Goal: Information Seeking & Learning: Learn about a topic

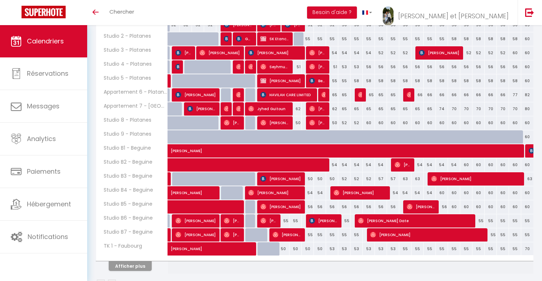
scroll to position [195, 0]
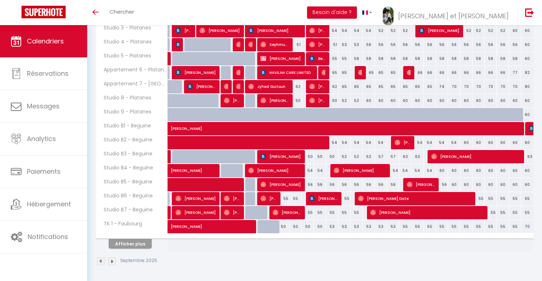
click at [135, 248] on th "Afficher plus" at bounding box center [132, 242] width 72 height 18
click at [136, 245] on button "Afficher plus" at bounding box center [130, 244] width 43 height 10
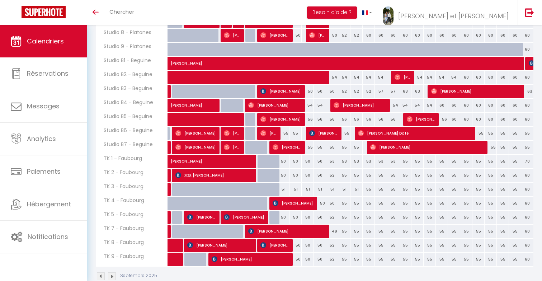
scroll to position [276, 0]
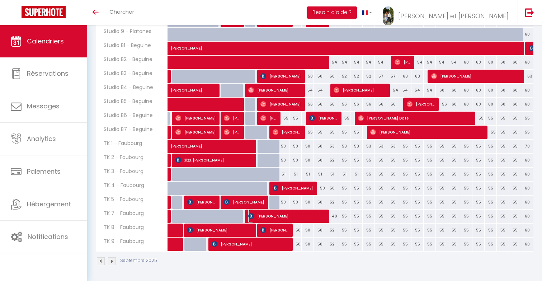
click at [263, 216] on span "[PERSON_NAME]" at bounding box center [286, 216] width 77 height 14
select select "OK"
select select "KO"
select select "0"
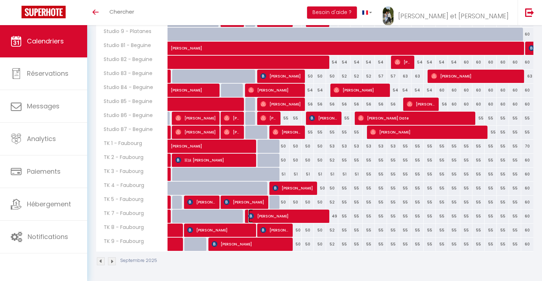
select select "1"
select select
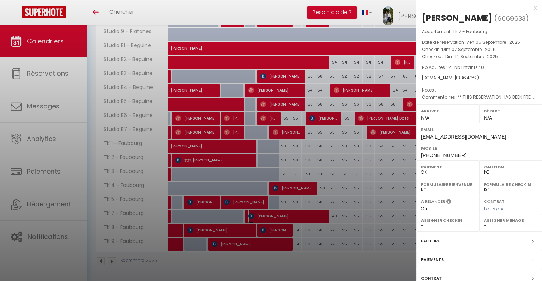
select select "49307"
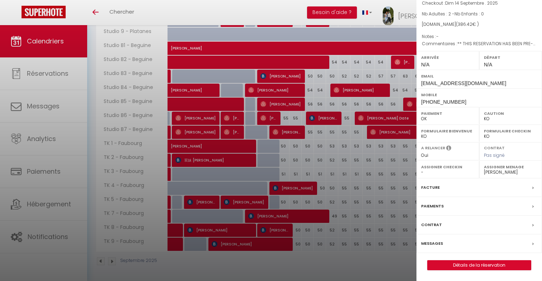
click at [443, 205] on div "Paiements" at bounding box center [478, 206] width 125 height 19
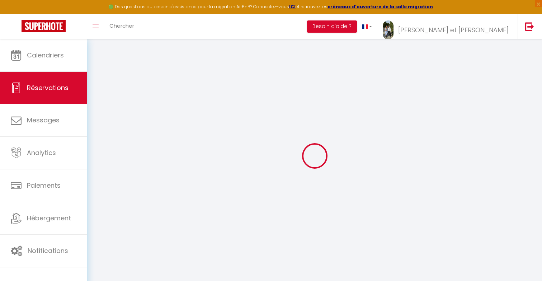
select select
checkbox input "false"
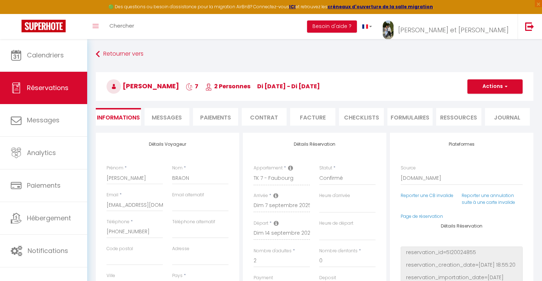
select select
checkbox input "false"
type textarea "** THIS RESERVATION HAS BEEN PRE-PAID ** BOOKING NOTE : Payment charge is EUR 5…"
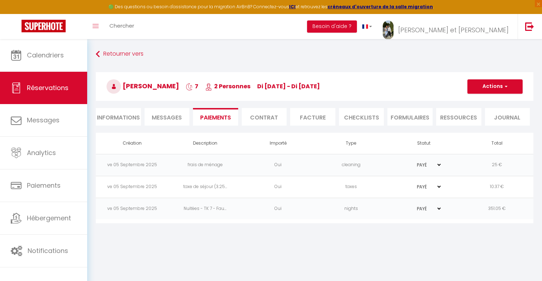
click at [259, 90] on span "di 07 Sep - di 14 Sep" at bounding box center [288, 86] width 63 height 8
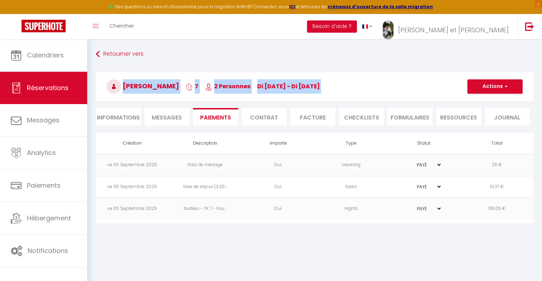
click at [237, 84] on span "2 Personnes" at bounding box center [227, 86] width 45 height 8
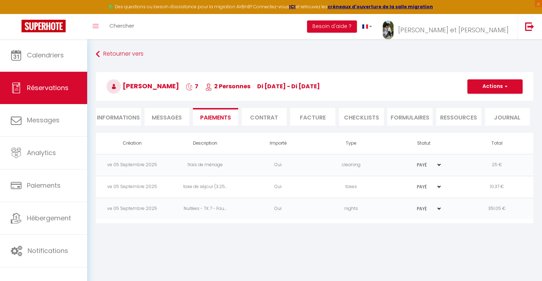
click at [237, 84] on span "2 Personnes" at bounding box center [227, 86] width 45 height 8
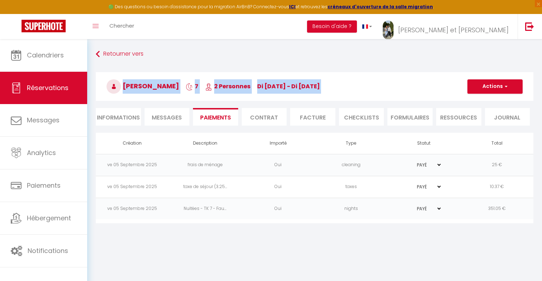
click at [237, 84] on span "2 Personnes" at bounding box center [227, 86] width 45 height 8
click at [261, 85] on span "di 07 Sep - di 14 Sep" at bounding box center [288, 86] width 63 height 8
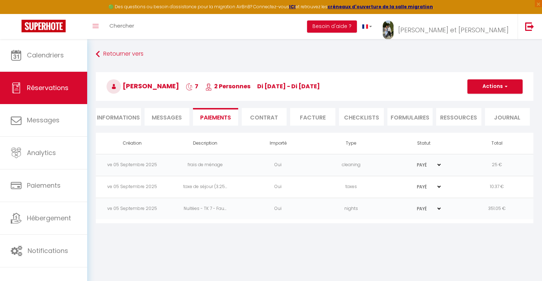
click at [261, 85] on span "di 07 Sep - di 14 Sep" at bounding box center [288, 86] width 63 height 8
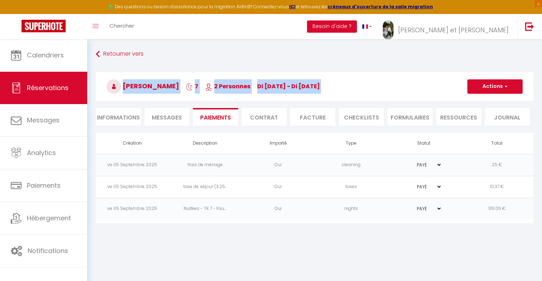
click at [232, 90] on h3 "Thomas BRAON 7 2 Personnes di 07 Sep - di 14 Sep" at bounding box center [314, 86] width 437 height 29
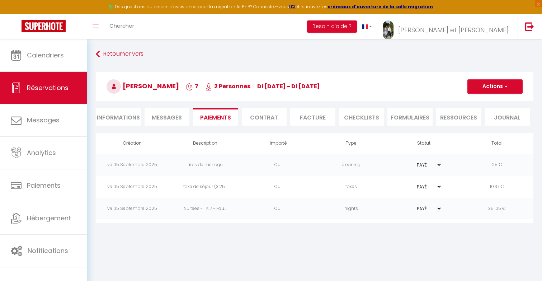
click at [232, 90] on h3 "Thomas BRAON 7 2 Personnes di 07 Sep - di 14 Sep" at bounding box center [314, 86] width 437 height 29
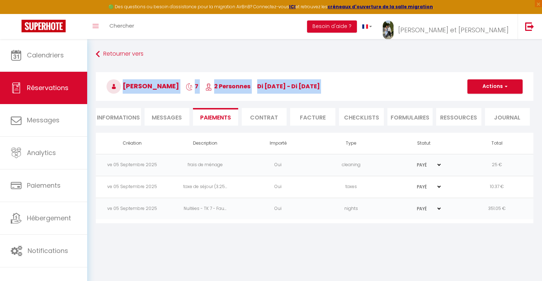
click at [281, 85] on span "di 07 Sep - di 14 Sep" at bounding box center [288, 86] width 63 height 8
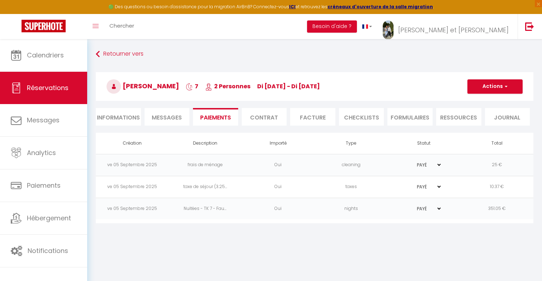
click at [281, 85] on span "di 07 Sep - di 14 Sep" at bounding box center [288, 86] width 63 height 8
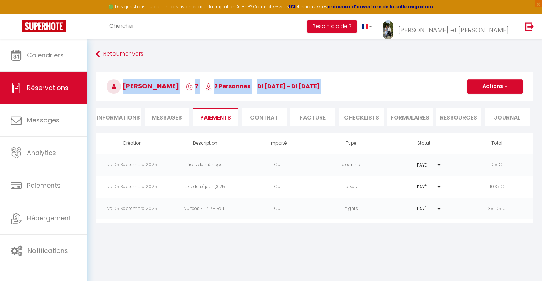
click at [281, 85] on span "di 07 Sep - di 14 Sep" at bounding box center [288, 86] width 63 height 8
click at [236, 83] on span "2 Personnes" at bounding box center [227, 86] width 45 height 8
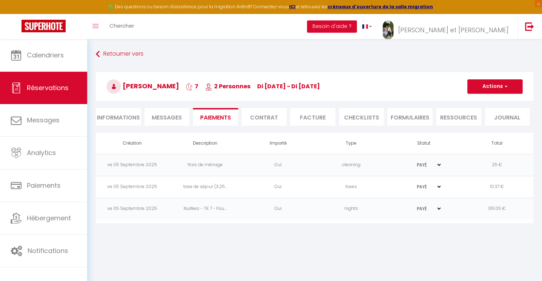
click at [236, 83] on span "2 Personnes" at bounding box center [227, 86] width 45 height 8
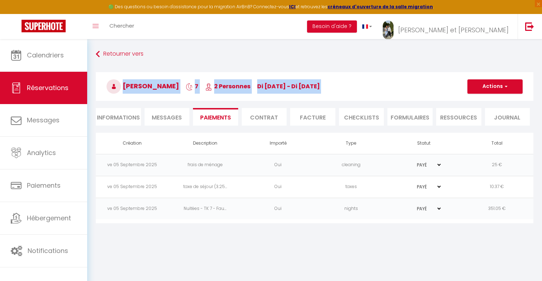
click at [236, 83] on span "2 Personnes" at bounding box center [227, 86] width 45 height 8
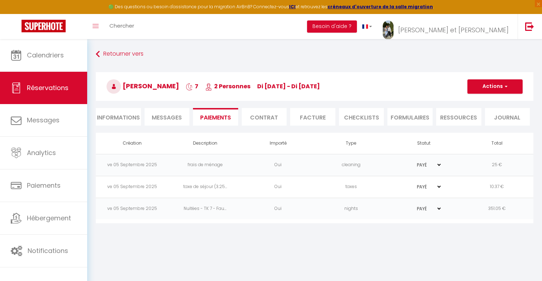
click at [236, 83] on span "2 Personnes" at bounding box center [227, 86] width 45 height 8
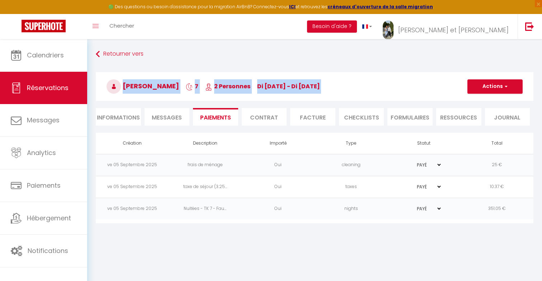
click at [236, 83] on span "2 Personnes" at bounding box center [227, 86] width 45 height 8
click at [262, 83] on span "di 07 Sep - di 14 Sep" at bounding box center [288, 86] width 63 height 8
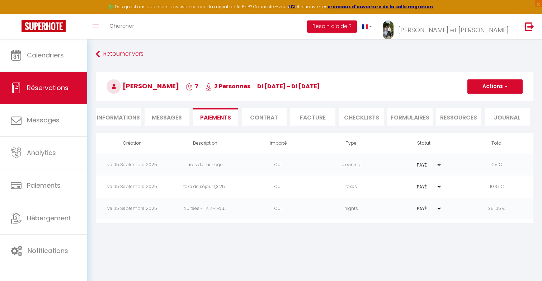
click at [262, 83] on span "di 07 Sep - di 14 Sep" at bounding box center [288, 86] width 63 height 8
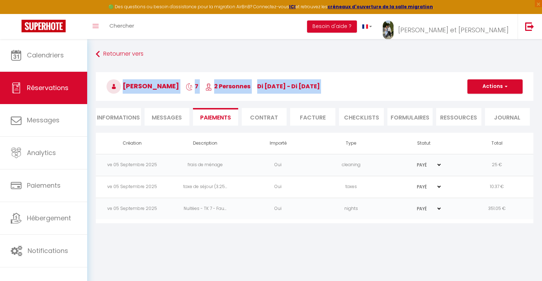
click at [236, 84] on span "2 Personnes" at bounding box center [227, 86] width 45 height 8
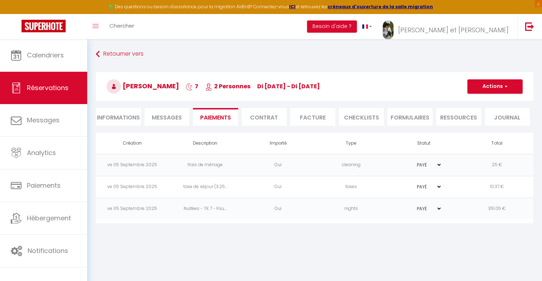
click at [236, 84] on span "2 Personnes" at bounding box center [227, 86] width 45 height 8
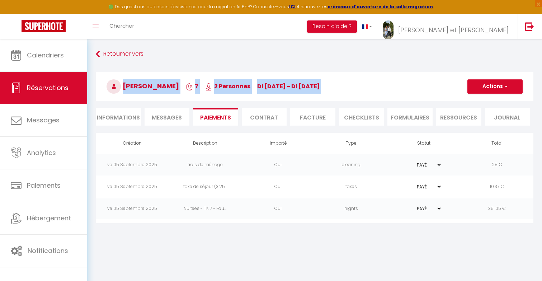
click at [262, 91] on h3 "Thomas BRAON 7 2 Personnes di 07 Sep - di 14 Sep" at bounding box center [314, 86] width 437 height 29
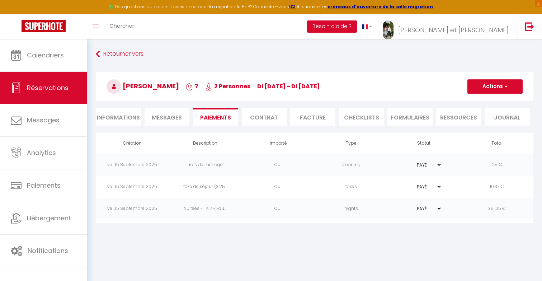
click at [262, 91] on h3 "Thomas BRAON 7 2 Personnes di 07 Sep - di 14 Sep" at bounding box center [314, 86] width 437 height 29
click at [235, 86] on span "2 Personnes" at bounding box center [227, 86] width 45 height 8
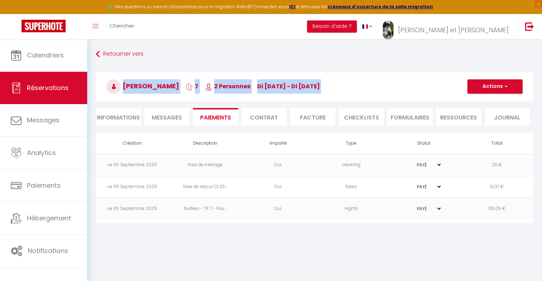
click at [257, 83] on span "di 07 Sep - di 14 Sep" at bounding box center [288, 86] width 63 height 8
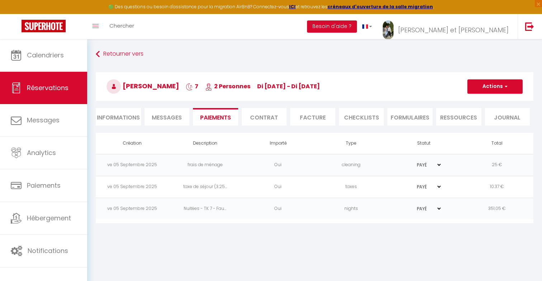
click at [237, 85] on span "2 Personnes" at bounding box center [227, 86] width 45 height 8
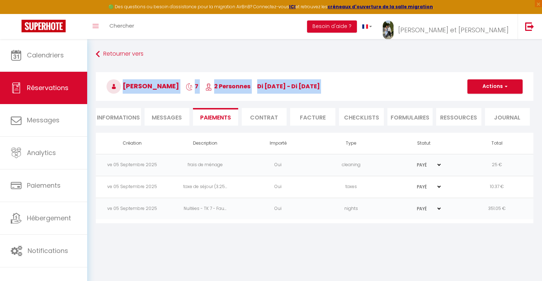
click at [266, 82] on span "di 07 Sep - di 14 Sep" at bounding box center [288, 86] width 63 height 8
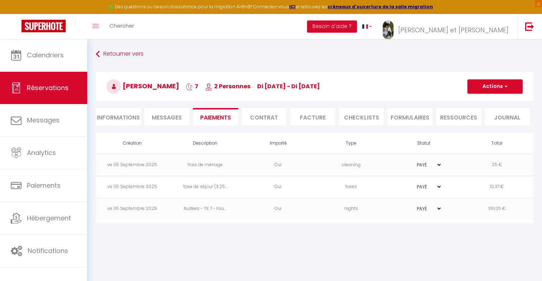
click at [246, 83] on span "2 Personnes" at bounding box center [227, 86] width 45 height 8
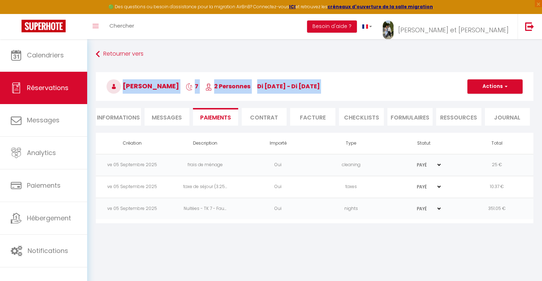
click at [279, 81] on h3 "Thomas BRAON 7 2 Personnes di 07 Sep - di 14 Sep" at bounding box center [314, 86] width 437 height 29
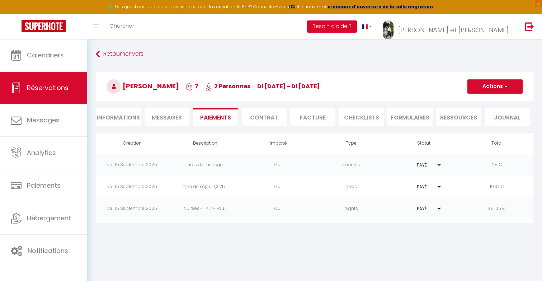
click at [237, 86] on span "2 Personnes" at bounding box center [227, 86] width 45 height 8
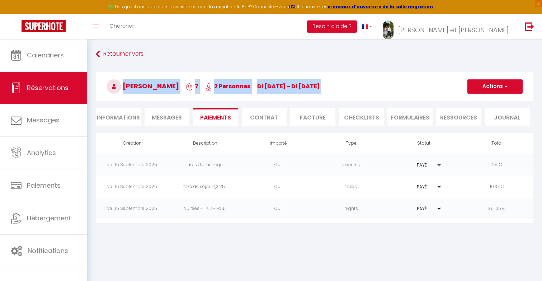
click at [257, 91] on h3 "Thomas BRAON 7 2 Personnes di 07 Sep - di 14 Sep" at bounding box center [314, 86] width 437 height 29
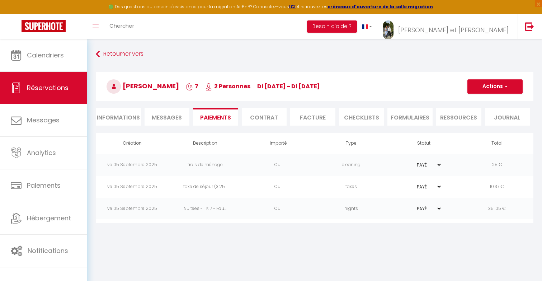
click at [244, 87] on span "2 Personnes" at bounding box center [227, 86] width 45 height 8
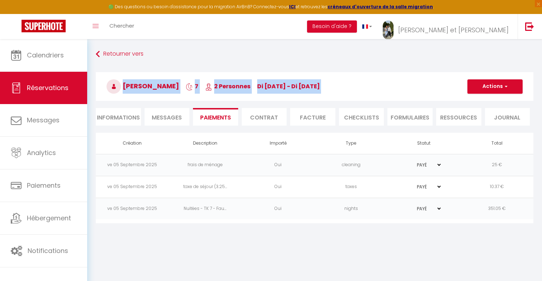
click at [262, 87] on span "di 07 Sep - di 14 Sep" at bounding box center [288, 86] width 63 height 8
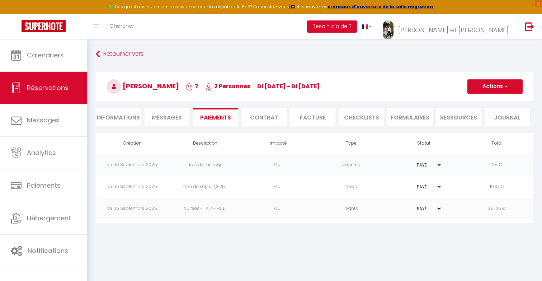
click at [262, 87] on span "di 07 Sep - di 14 Sep" at bounding box center [288, 86] width 63 height 8
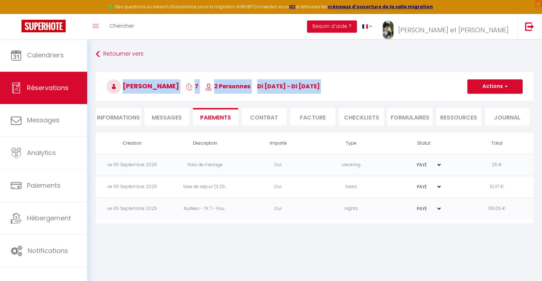
click at [248, 86] on h3 "Thomas BRAON 7 2 Personnes di 07 Sep - di 14 Sep" at bounding box center [314, 86] width 437 height 29
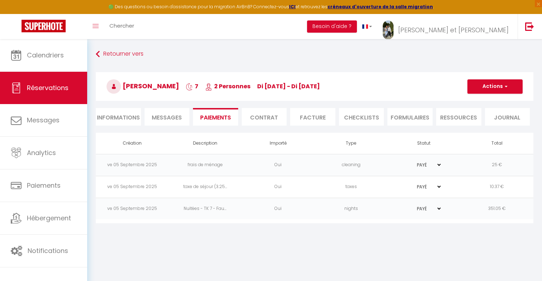
click at [248, 86] on h3 "Thomas BRAON 7 2 Personnes di 07 Sep - di 14 Sep" at bounding box center [314, 86] width 437 height 29
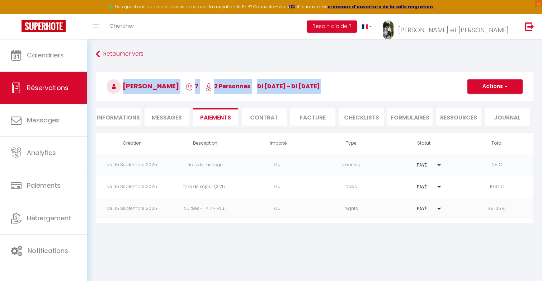
click at [290, 84] on span "di 07 Sep - di 14 Sep" at bounding box center [288, 86] width 63 height 8
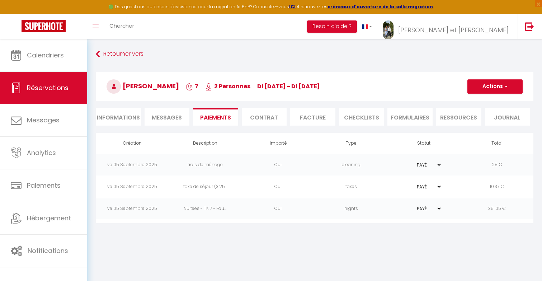
click at [294, 86] on span "di 07 Sep - di 14 Sep" at bounding box center [288, 86] width 63 height 8
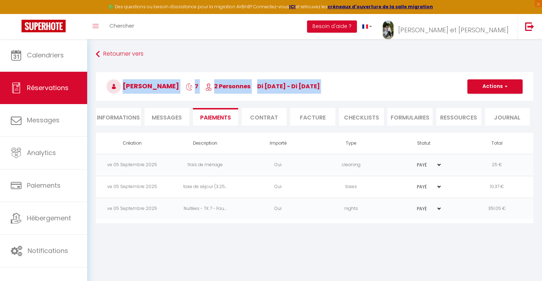
click at [232, 89] on span "2 Personnes" at bounding box center [227, 86] width 45 height 8
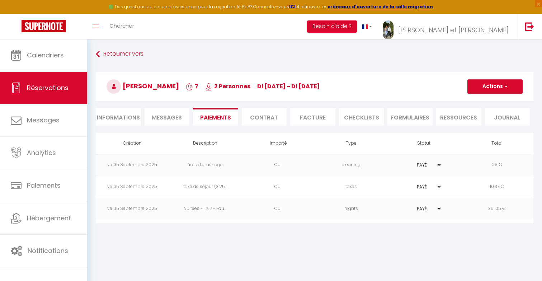
click at [232, 89] on span "2 Personnes" at bounding box center [227, 86] width 45 height 8
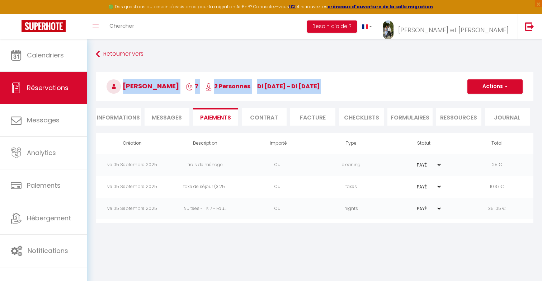
click at [277, 88] on span "di 07 Sep - di 14 Sep" at bounding box center [288, 86] width 63 height 8
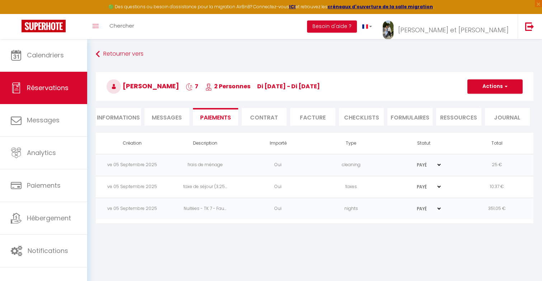
click at [289, 90] on span "di 07 Sep - di 14 Sep" at bounding box center [288, 86] width 63 height 8
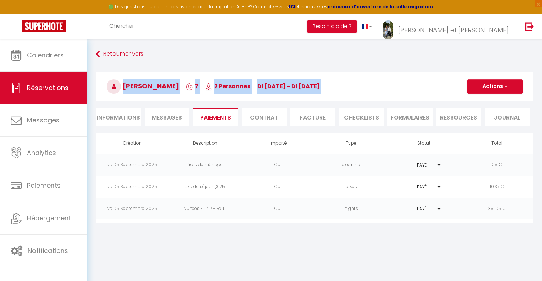
click at [289, 90] on span "di 07 Sep - di 14 Sep" at bounding box center [288, 86] width 63 height 8
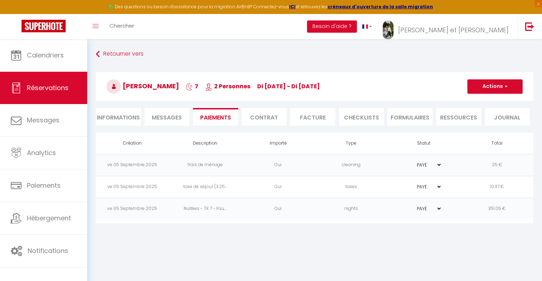
click at [289, 90] on span "di 07 Sep - di 14 Sep" at bounding box center [288, 86] width 63 height 8
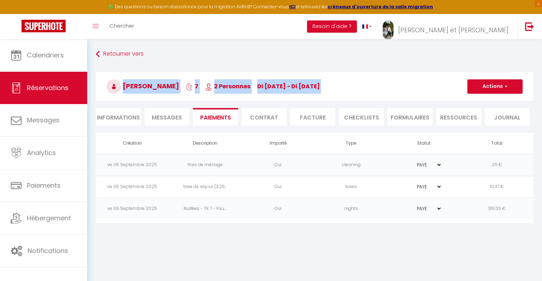
click at [289, 90] on span "di 07 Sep - di 14 Sep" at bounding box center [288, 86] width 63 height 8
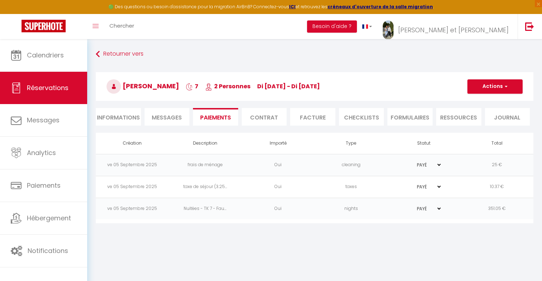
click at [289, 90] on span "di 07 Sep - di 14 Sep" at bounding box center [288, 86] width 63 height 8
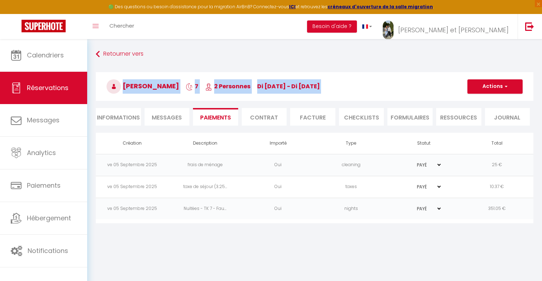
click at [227, 84] on span "2 Personnes" at bounding box center [227, 86] width 45 height 8
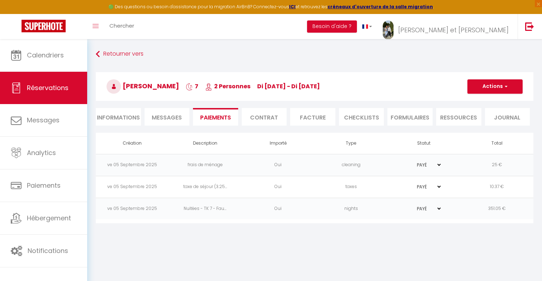
click at [227, 84] on span "2 Personnes" at bounding box center [227, 86] width 45 height 8
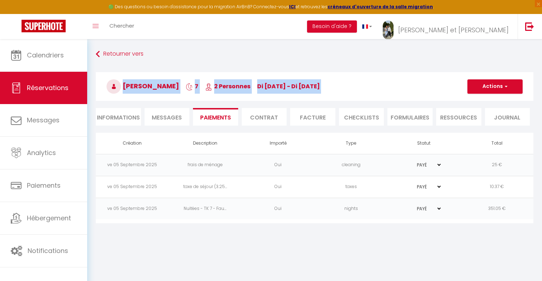
click at [262, 88] on span "di 07 Sep - di 14 Sep" at bounding box center [288, 86] width 63 height 8
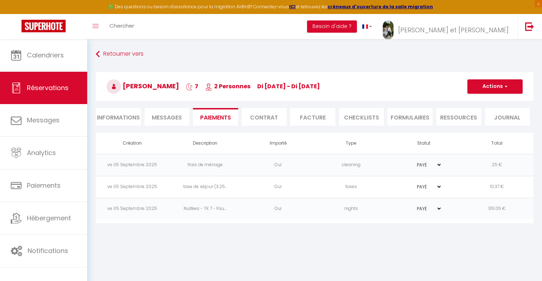
click at [262, 88] on span "di 07 Sep - di 14 Sep" at bounding box center [288, 86] width 63 height 8
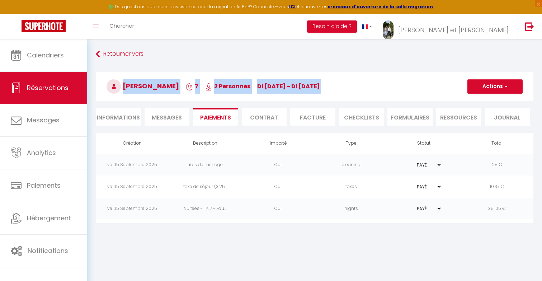
click at [238, 85] on span "2 Personnes" at bounding box center [227, 86] width 45 height 8
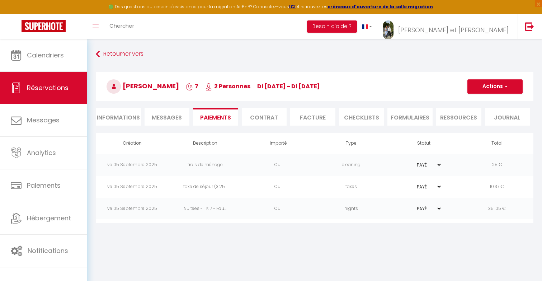
click at [238, 85] on span "2 Personnes" at bounding box center [227, 86] width 45 height 8
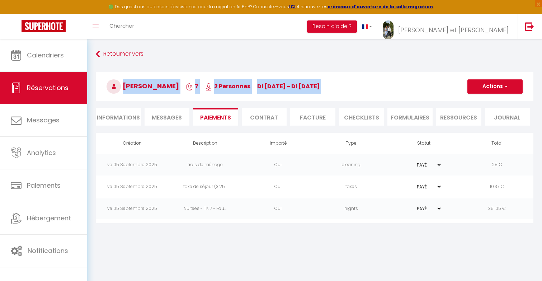
click at [263, 83] on span "di 07 Sep - di 14 Sep" at bounding box center [288, 86] width 63 height 8
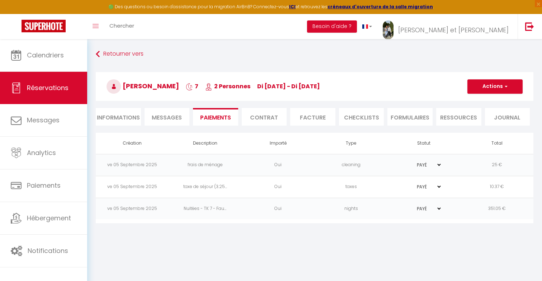
click at [263, 83] on span "di 07 Sep - di 14 Sep" at bounding box center [288, 86] width 63 height 8
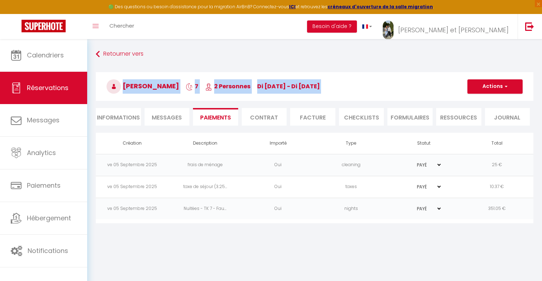
click at [248, 84] on h3 "Thomas BRAON 7 2 Personnes di 07 Sep - di 14 Sep" at bounding box center [314, 86] width 437 height 29
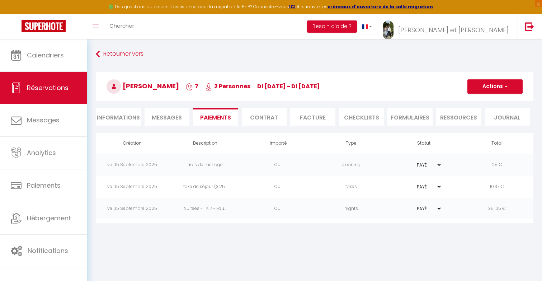
click at [248, 84] on h3 "Thomas BRAON 7 2 Personnes di 07 Sep - di 14 Sep" at bounding box center [314, 86] width 437 height 29
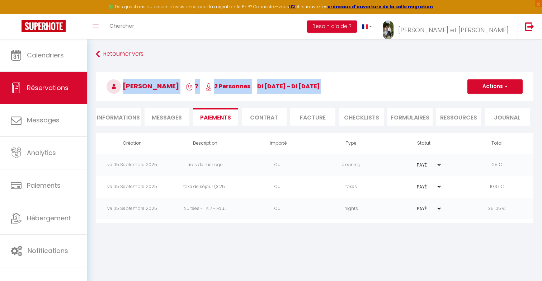
click at [248, 84] on h3 "Thomas BRAON 7 2 Personnes di 07 Sep - di 14 Sep" at bounding box center [314, 86] width 437 height 29
click at [230, 86] on span "2 Personnes" at bounding box center [227, 86] width 45 height 8
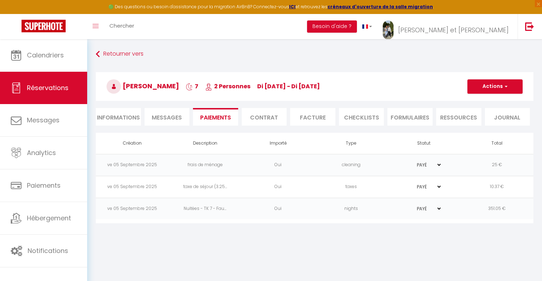
click at [230, 86] on span "2 Personnes" at bounding box center [227, 86] width 45 height 8
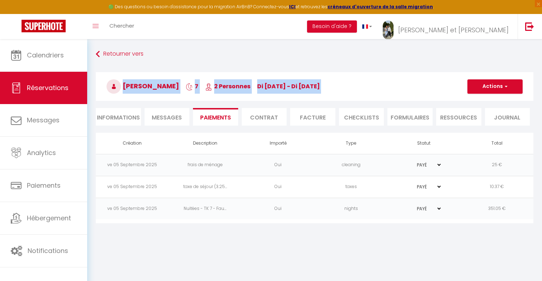
click at [262, 81] on h3 "Thomas BRAON 7 2 Personnes di 07 Sep - di 14 Sep" at bounding box center [314, 86] width 437 height 29
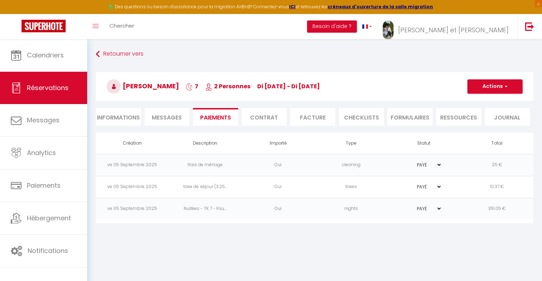
click at [241, 81] on h3 "Thomas BRAON 7 2 Personnes di 07 Sep - di 14 Sep" at bounding box center [314, 86] width 437 height 29
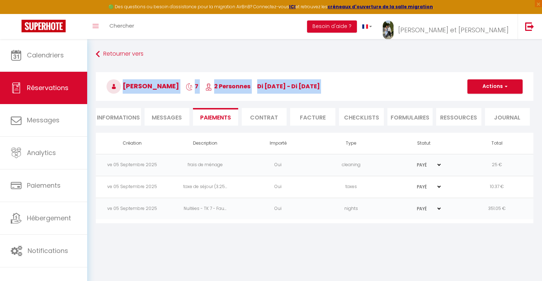
click at [266, 82] on span "di 07 Sep - di 14 Sep" at bounding box center [288, 86] width 63 height 8
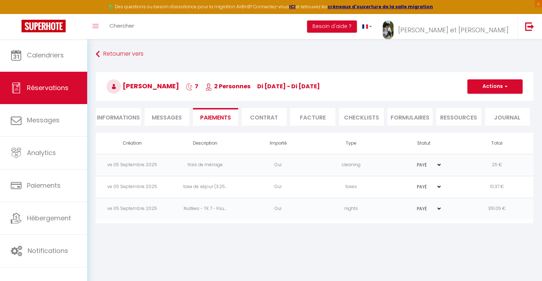
click at [266, 82] on span "di 07 Sep - di 14 Sep" at bounding box center [288, 86] width 63 height 8
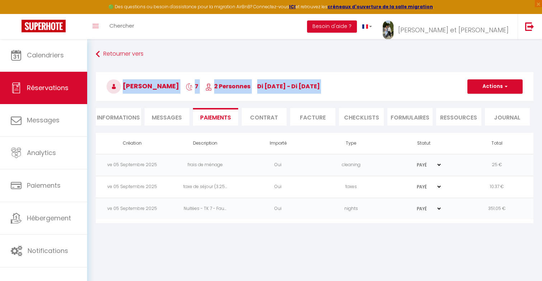
click at [238, 83] on span "2 Personnes" at bounding box center [227, 86] width 45 height 8
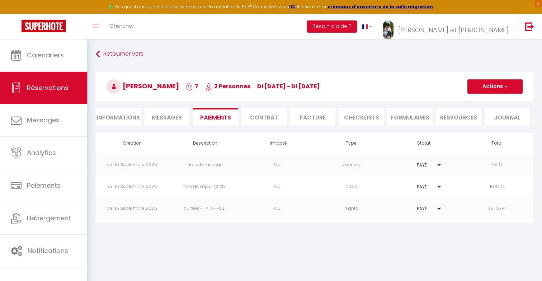
click at [205, 84] on icon at bounding box center [208, 86] width 7 height 7
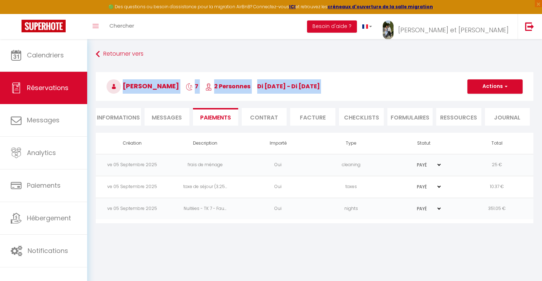
click at [227, 257] on body "🟢 Des questions ou besoin d'assistance pour la migration AirBnB? Connectez-vous…" at bounding box center [271, 179] width 542 height 281
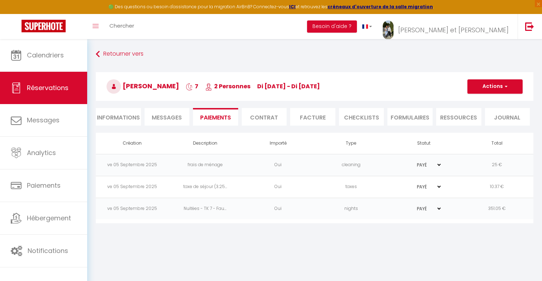
click at [301, 85] on span "di 07 Sep - di 14 Sep" at bounding box center [288, 86] width 63 height 8
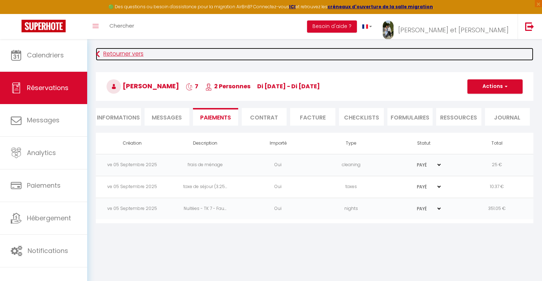
click at [111, 51] on link "Retourner vers" at bounding box center [314, 54] width 437 height 13
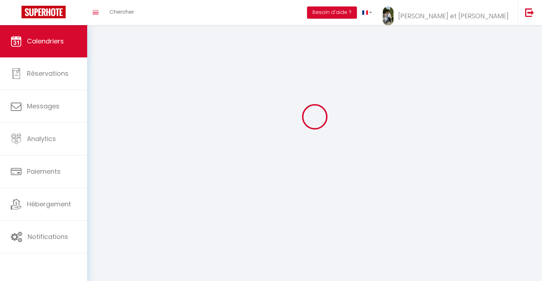
scroll to position [39, 0]
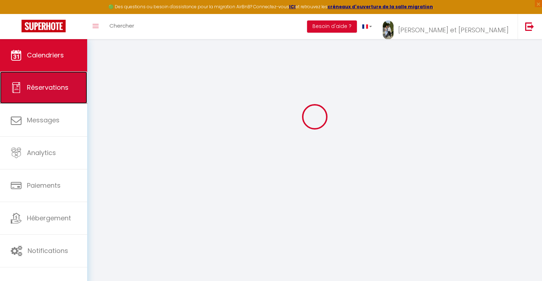
click at [49, 89] on span "Réservations" at bounding box center [48, 87] width 42 height 9
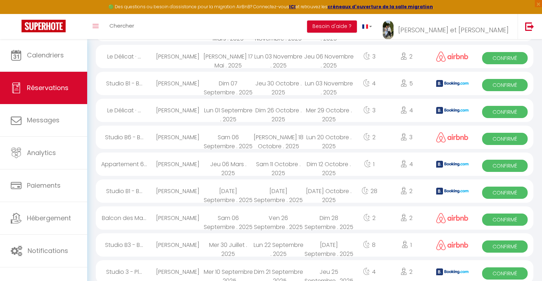
scroll to position [473, 0]
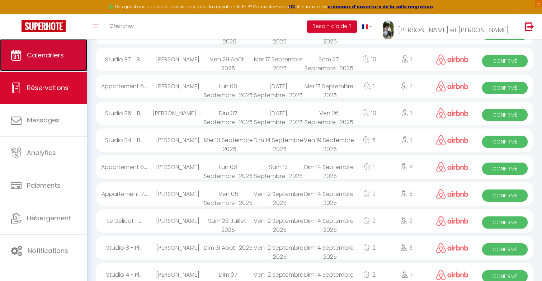
click at [45, 63] on link "Calendriers" at bounding box center [43, 55] width 87 height 32
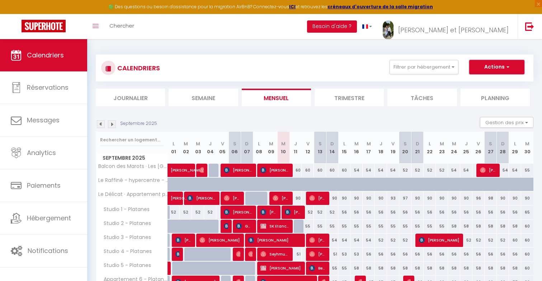
click at [488, 67] on button "Actions" at bounding box center [496, 67] width 55 height 14
click at [476, 86] on link "Nouvelle réservation" at bounding box center [489, 83] width 62 height 11
select select
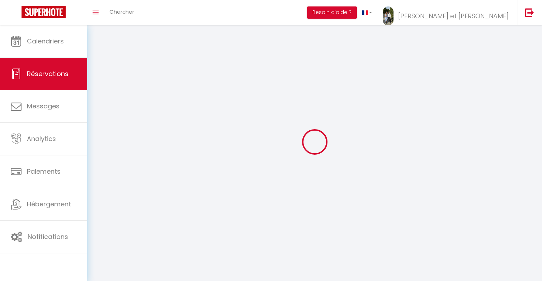
select select
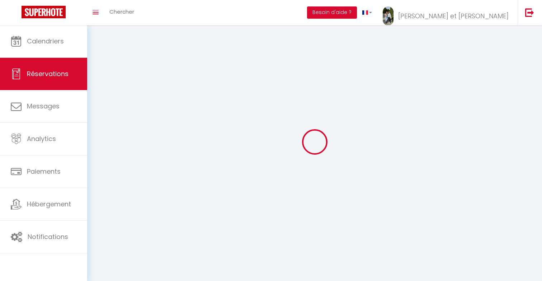
select select
checkbox input "false"
select select
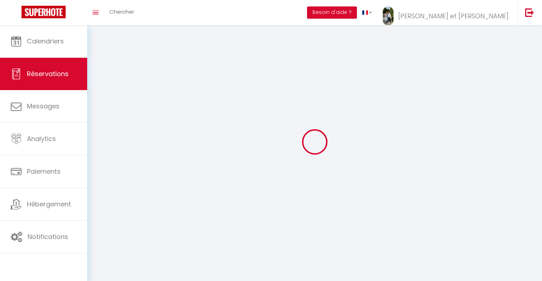
select select
checkbox input "false"
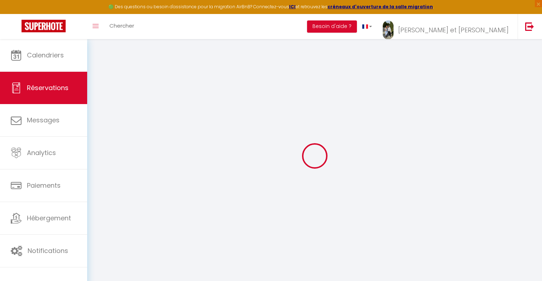
select select
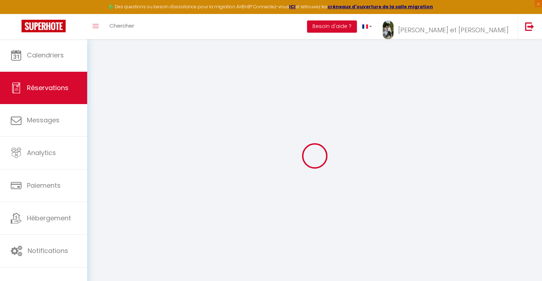
select select
checkbox input "false"
select select
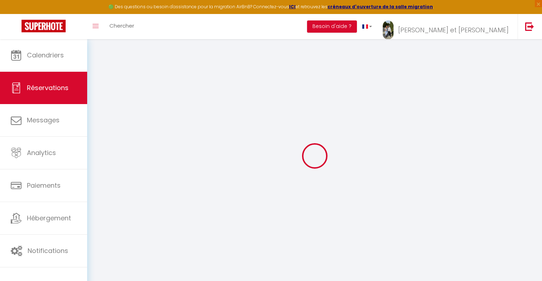
select select
checkbox input "false"
select select
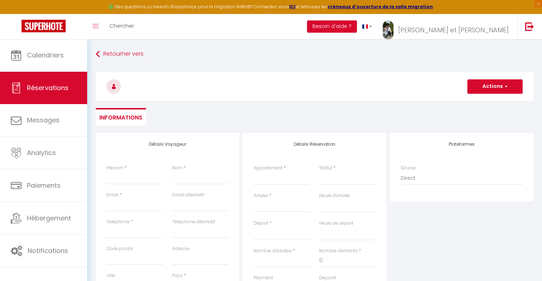
select select
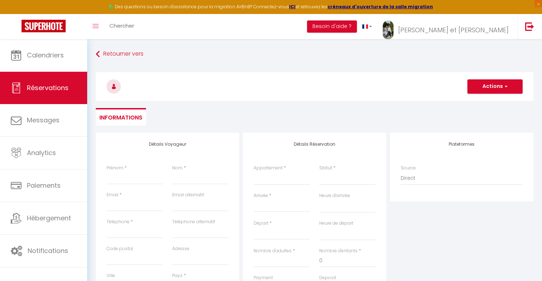
checkbox input "false"
select select
click at [271, 180] on select "Balcon des Marots · Les Marots - Balcon - 5min du centre-ville Troyes Le Raffin…" at bounding box center [281, 178] width 56 height 14
select select "72285"
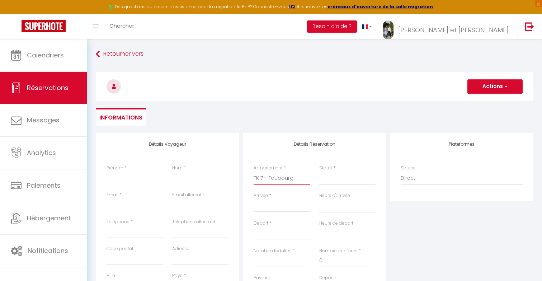
click at [253, 171] on select "Balcon des Marots · Les Marots - Balcon - 5min du centre-ville Troyes Le Raffin…" at bounding box center [281, 178] width 56 height 14
select select
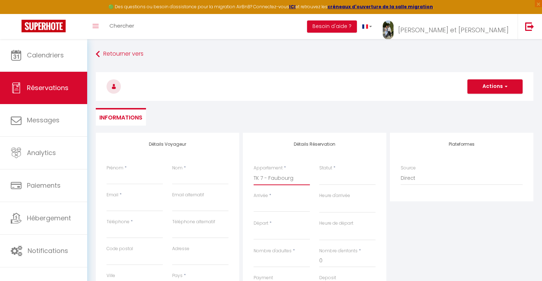
select select
checkbox input "false"
select select
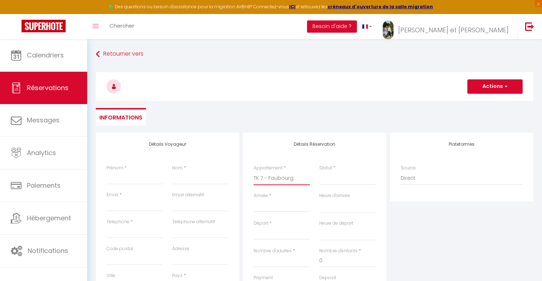
select select
checkbox input "false"
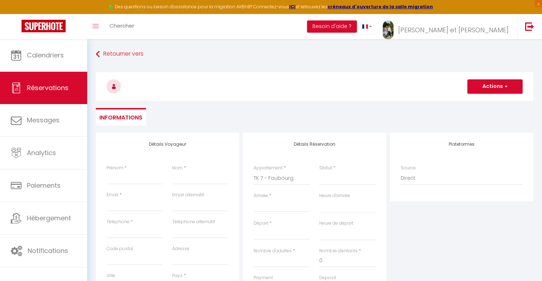
click at [275, 208] on input "Arrivée" at bounding box center [281, 205] width 56 height 9
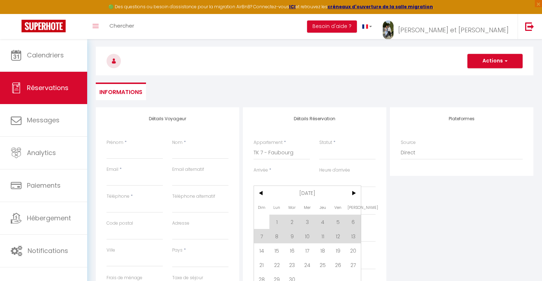
scroll to position [42, 0]
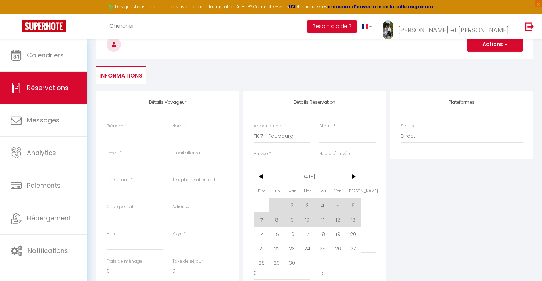
click at [263, 235] on span "14" at bounding box center [261, 234] width 15 height 14
select select
type input "Dim 14 Septembre 2025"
select select
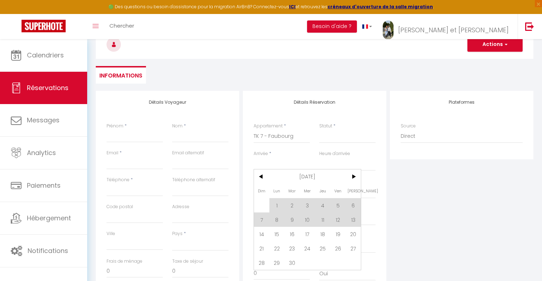
type input "Lun 15 Septembre 2025"
select select
checkbox input "false"
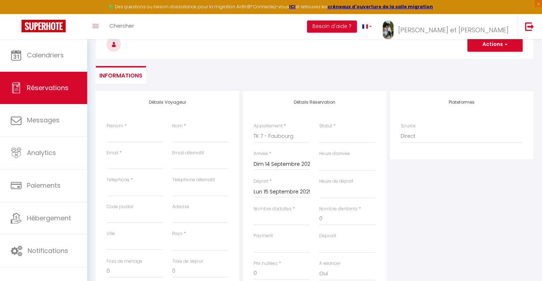
scroll to position [53, 0]
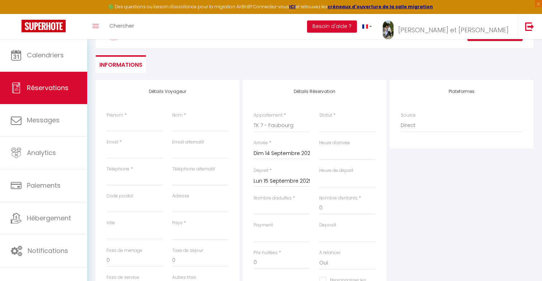
click at [295, 177] on input "Lun 15 Septembre 2025" at bounding box center [281, 180] width 56 height 9
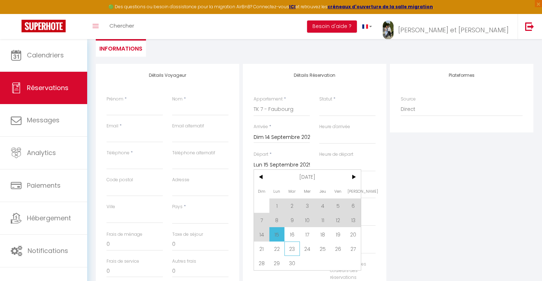
scroll to position [80, 0]
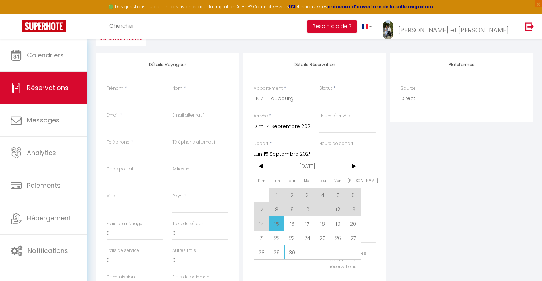
click at [294, 253] on span "30" at bounding box center [291, 252] width 15 height 14
select select
type input "Mar 30 Septembre 2025"
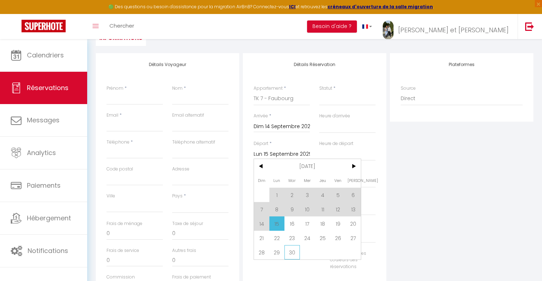
select select
checkbox input "false"
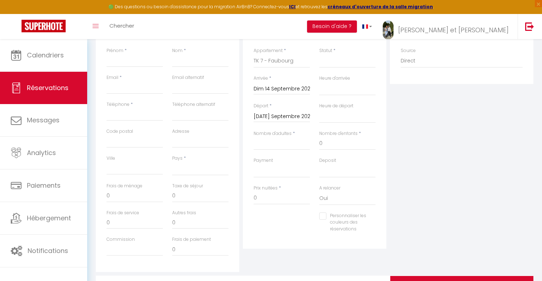
scroll to position [114, 0]
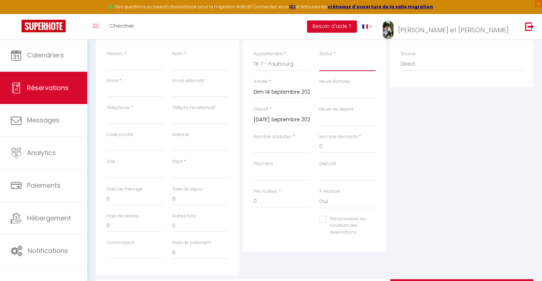
click at [327, 70] on select "Confirmé Non Confirmé Annulé Annulé par le voyageur No Show Request" at bounding box center [347, 64] width 56 height 14
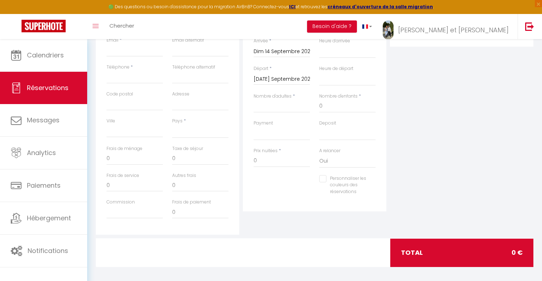
scroll to position [158, 0]
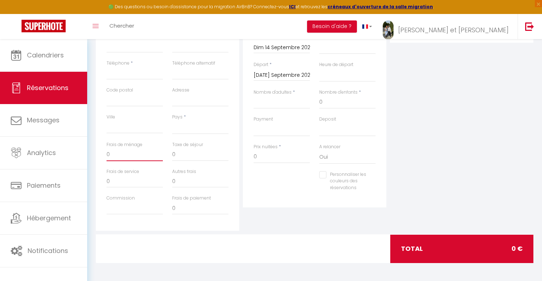
click at [137, 158] on input "0" at bounding box center [134, 154] width 56 height 13
click at [272, 103] on input "Nombre d'adultes" at bounding box center [281, 102] width 56 height 13
type input "2"
select select
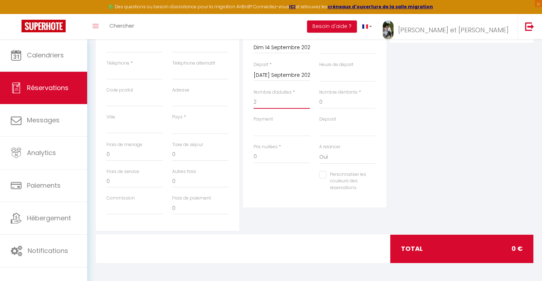
select select
checkbox input "false"
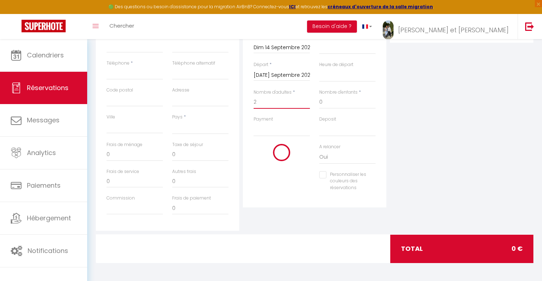
select select
type input "25"
select select
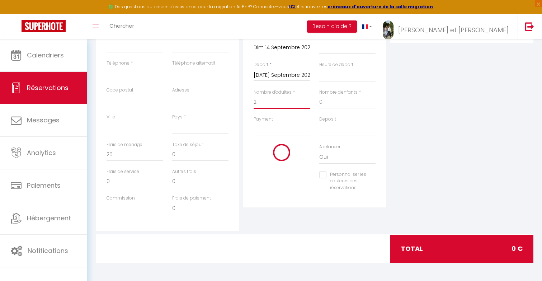
select select
type input "874"
checkbox input "false"
type input "2"
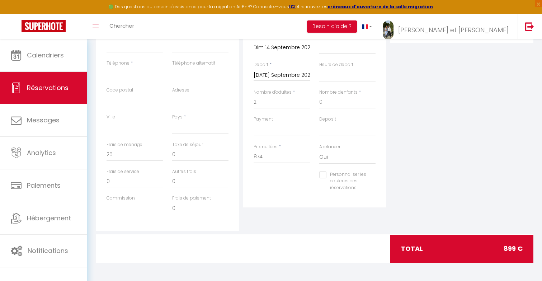
click at [290, 173] on div "Personnaliser les couleurs des réservations #D7092E" at bounding box center [314, 185] width 131 height 28
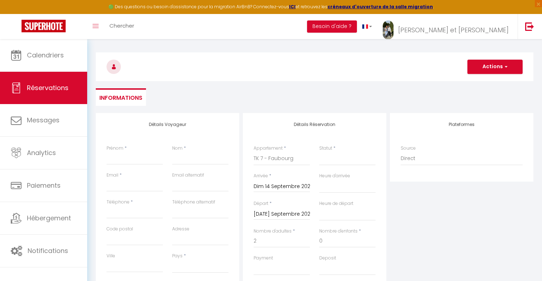
scroll to position [7, 0]
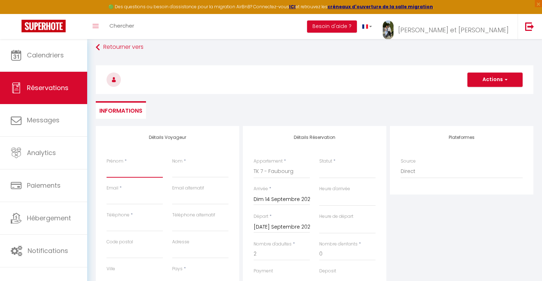
click at [121, 171] on input "Prénom" at bounding box center [134, 171] width 56 height 13
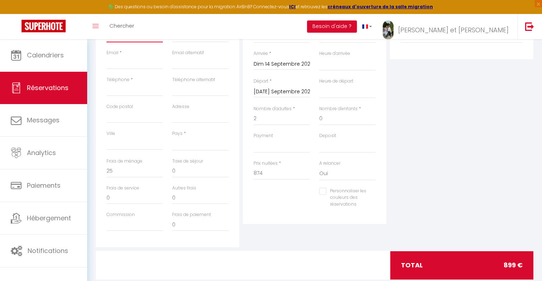
scroll to position [158, 0]
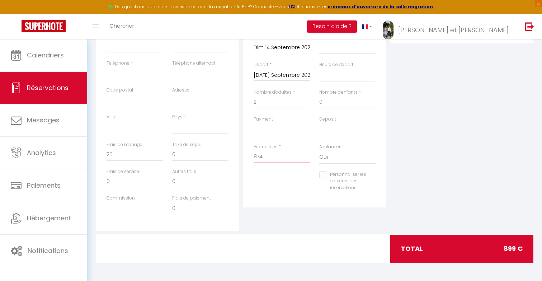
click at [257, 158] on input "874" at bounding box center [281, 156] width 56 height 13
click at [275, 157] on input "874" at bounding box center [281, 156] width 56 height 13
click at [267, 177] on div "Personnaliser les couleurs des réservations #D7092E" at bounding box center [314, 185] width 131 height 28
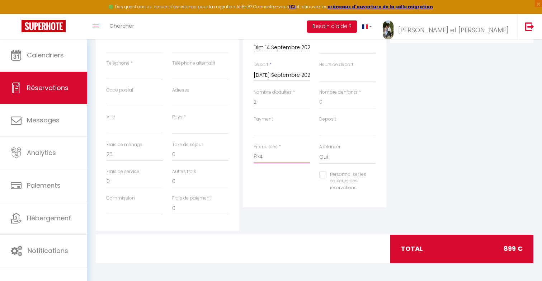
click at [256, 152] on input "874" at bounding box center [281, 156] width 56 height 13
click at [261, 182] on div at bounding box center [282, 182] width 66 height 0
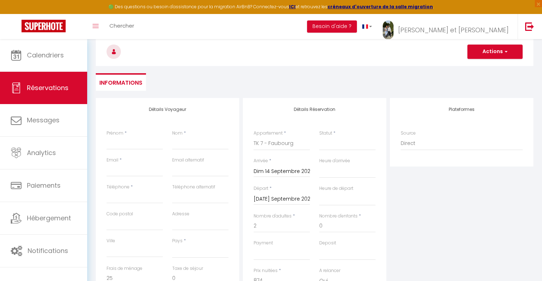
scroll to position [30, 0]
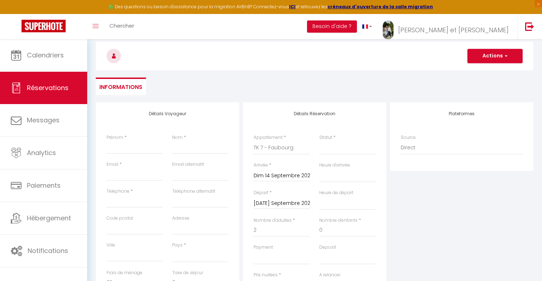
click at [159, 117] on div "Détails Voyageur Prénom * Nom * Email * Email alternatif Téléphone * Téléphone …" at bounding box center [167, 230] width 143 height 256
click at [162, 113] on h4 "Détails Voyageur" at bounding box center [167, 113] width 122 height 5
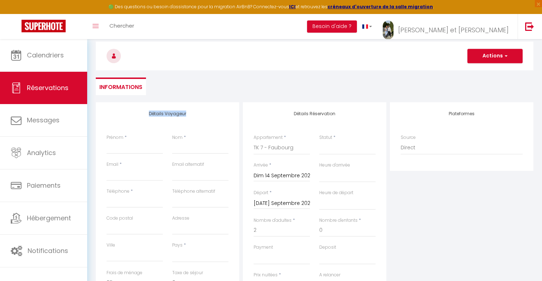
click at [157, 101] on div "Retourner vers Actions Enregistrer Actions Enregistrer Aperçu et éditer Envoyer…" at bounding box center [314, 59] width 447 height 85
click at [113, 24] on span "Chercher" at bounding box center [121, 26] width 25 height 8
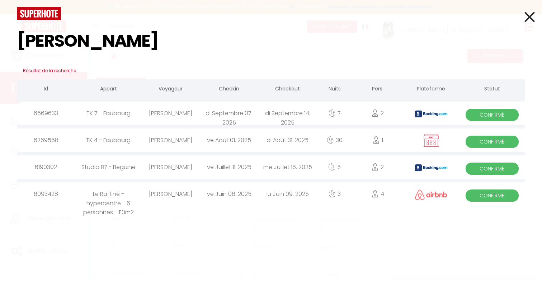
type input "thomas"
click at [202, 141] on div "ve Août 01. 2025" at bounding box center [229, 139] width 58 height 23
select select
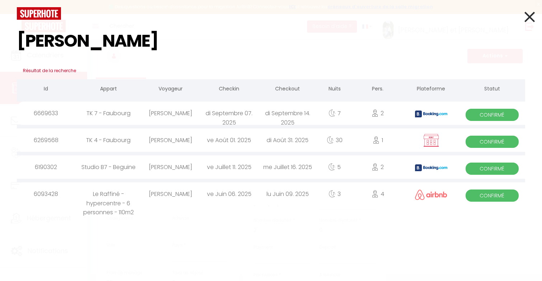
select select
checkbox input "false"
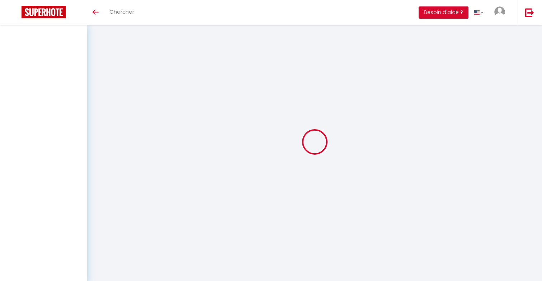
select select
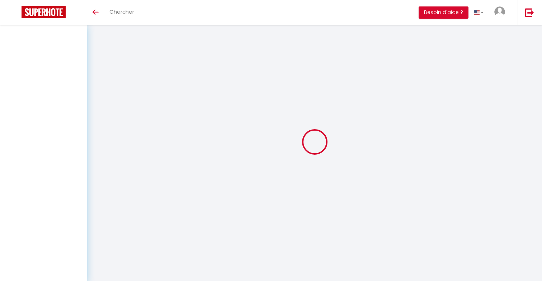
select select
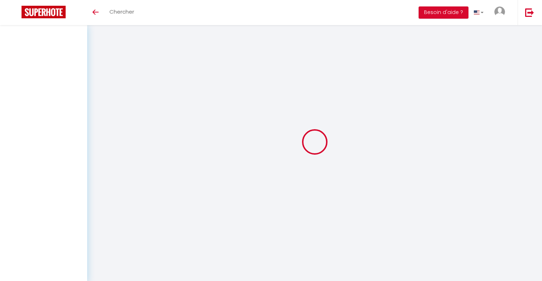
select select
checkbox input "false"
select select
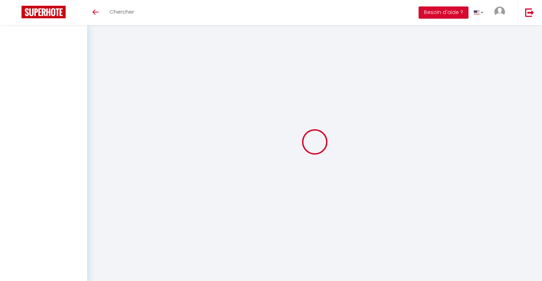
select select
checkbox input "false"
select select
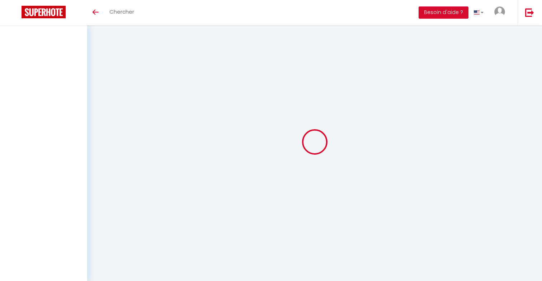
select select
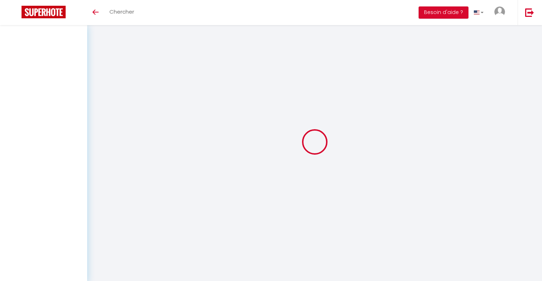
checkbox input "false"
select select
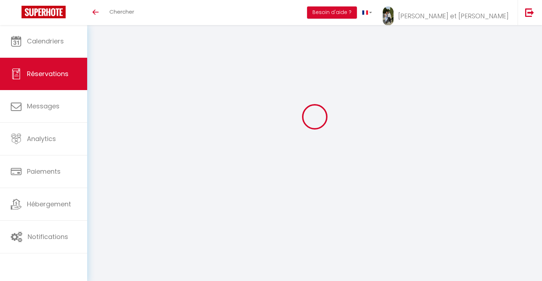
type input "[PERSON_NAME]"
type input "BRAON"
type input "[EMAIL_ADDRESS][DOMAIN_NAME]"
type input "0758173673"
select select "FR"
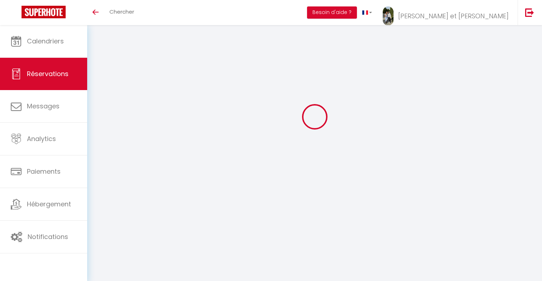
select select "72281"
select select "1"
type input "Ven 01 Août 2025"
select select
type input "Dim 31 Août 2025"
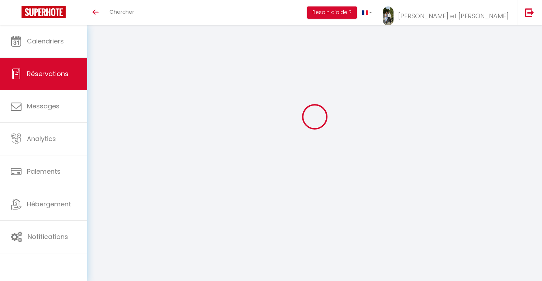
select select
type input "1"
select select "12"
select select
type input "1050"
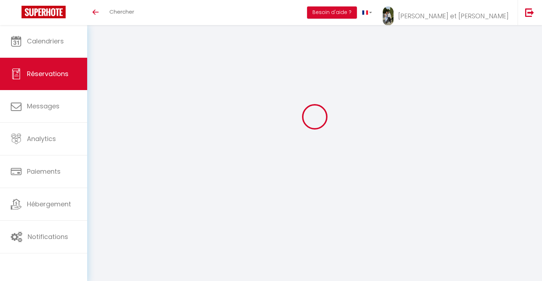
checkbox input "true"
type input "0"
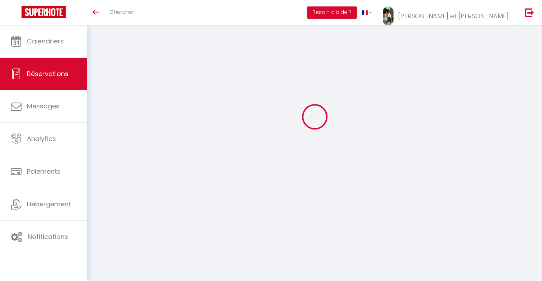
select select
select select "15"
checkbox input "true"
select select
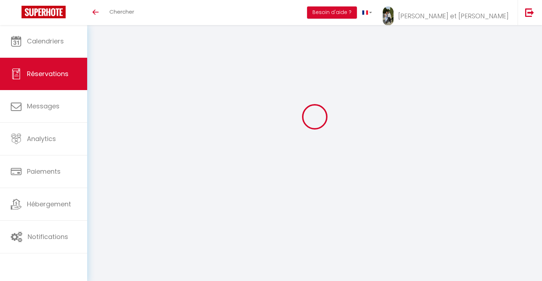
select select
checkbox input "true"
select select
checkbox input "true"
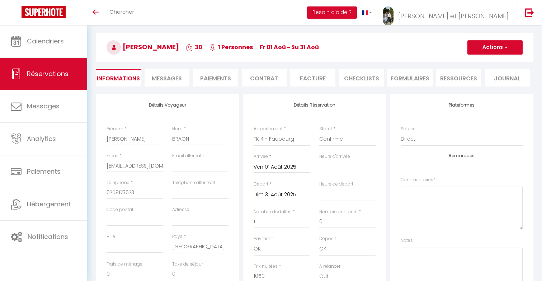
type input "25"
type input "5"
select select
checkbox input "true"
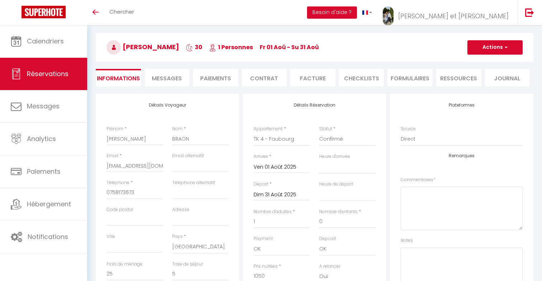
select select
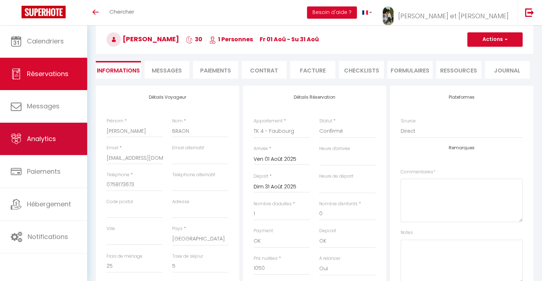
click at [52, 144] on link "Analytics" at bounding box center [43, 139] width 87 height 32
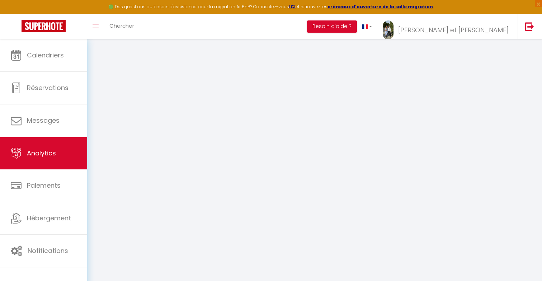
select select "2025"
select select "9"
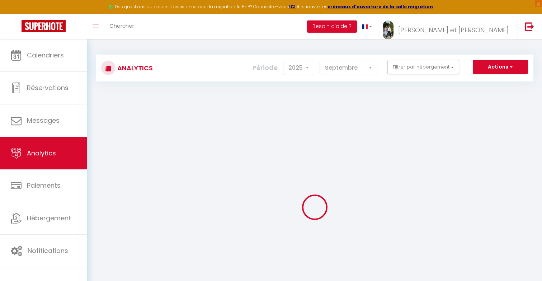
checkbox Perso "false"
checkbox Troyes "false"
checkbox 110m2 "false"
checkbox 45min-Parking "false"
checkbox Platanes "false"
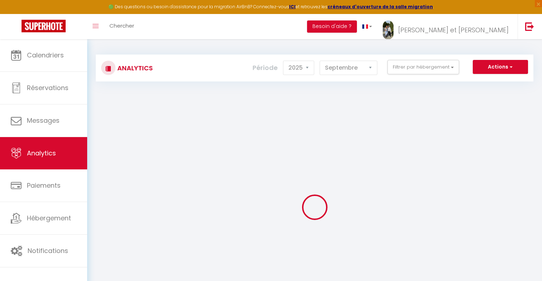
checkbox Platanes "false"
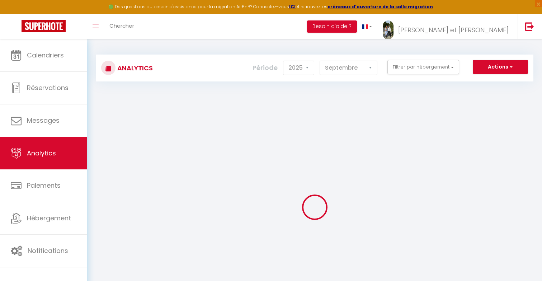
checkbox Platanes "false"
checkbox input "false"
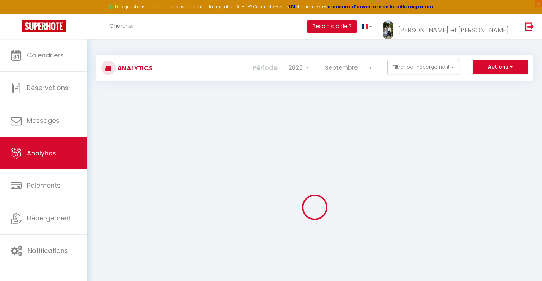
checkbox Beguine "false"
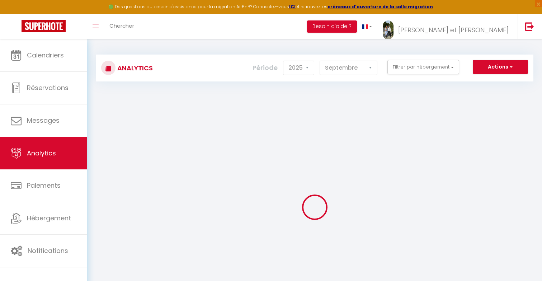
checkbox Beguine "false"
checkbox Faubourg "false"
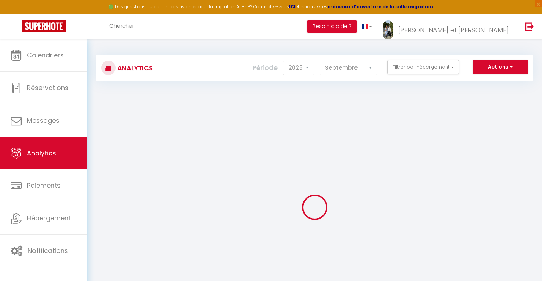
checkbox Faubourg "false"
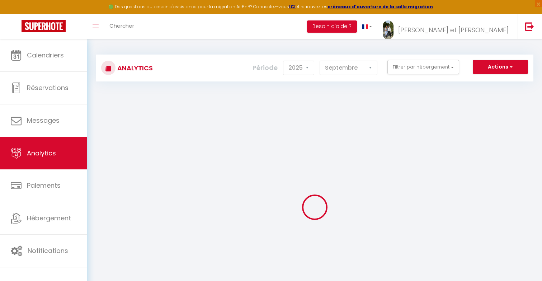
checkbox Faubourg "false"
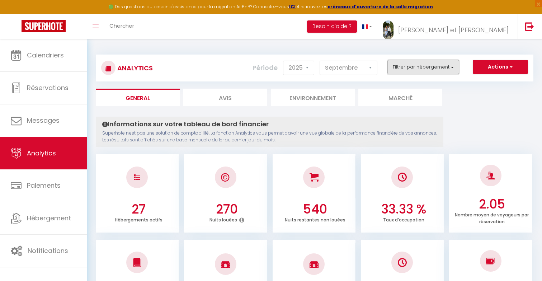
click at [393, 64] on button "Filtrer par hébergement" at bounding box center [423, 67] width 72 height 14
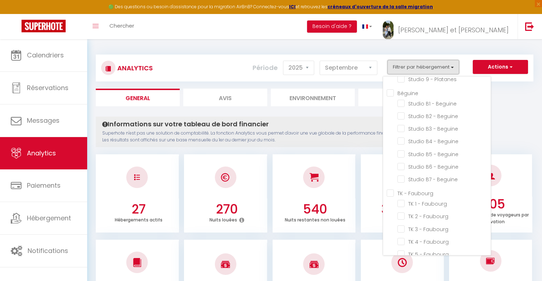
scroll to position [250, 0]
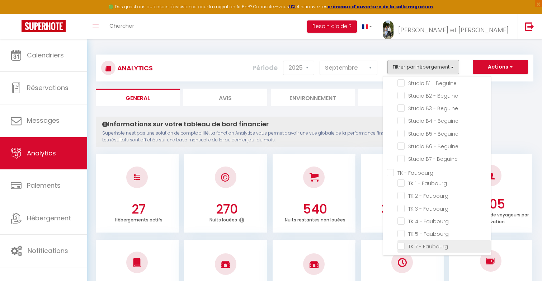
click at [400, 242] on Faubourg "checkbox" at bounding box center [443, 245] width 93 height 7
checkbox Faubourg "true"
checkbox Troyes "false"
checkbox 110m2 "false"
checkbox 45min-Parking "false"
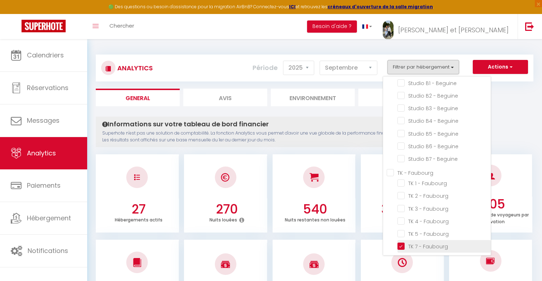
checkbox Platanes "false"
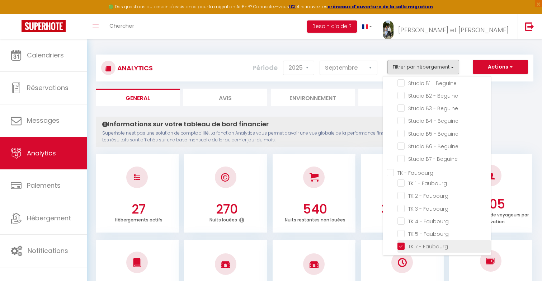
checkbox Platanes "false"
checkbox Beguine "false"
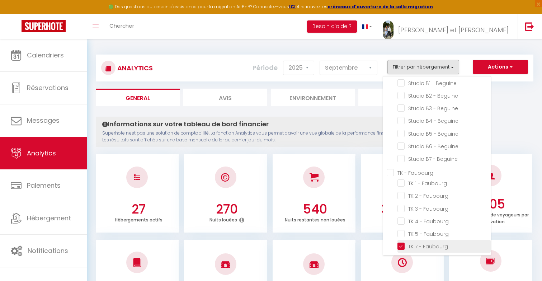
checkbox Beguine "false"
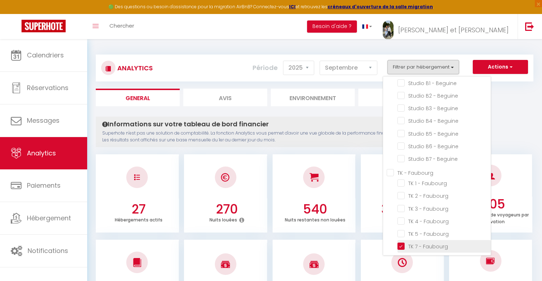
checkbox Beguine "false"
checkbox Faubourg "false"
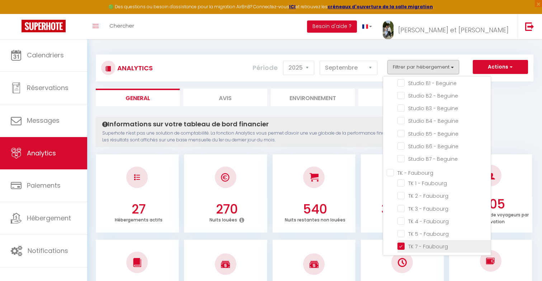
checkbox Faubourg "false"
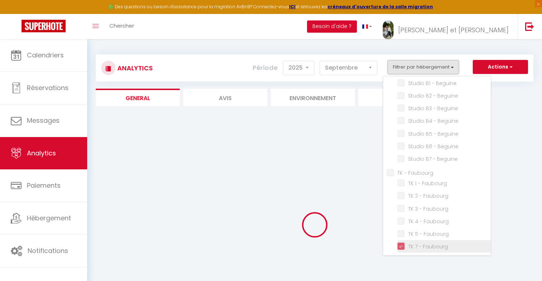
checkbox Troyes "false"
checkbox 110m2 "false"
checkbox 45min-Parking "false"
checkbox Platanes "false"
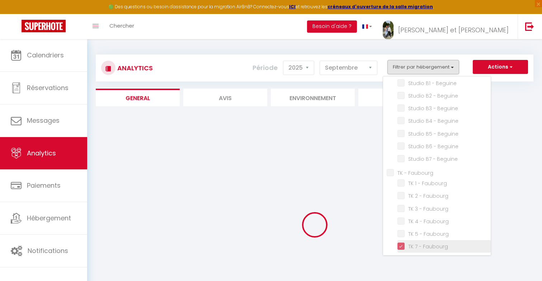
checkbox Platanes "false"
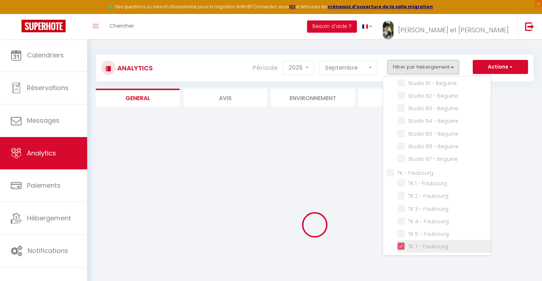
checkbox Platanes "false"
checkbox Beguine "false"
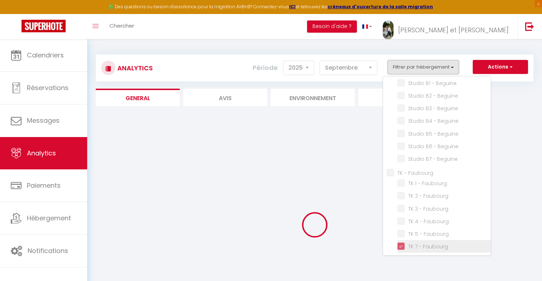
checkbox Beguine "false"
checkbox Faubourg "false"
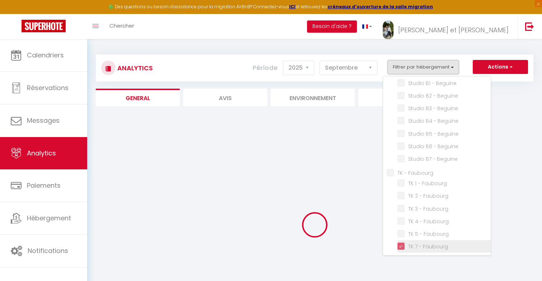
checkbox Faubourg "false"
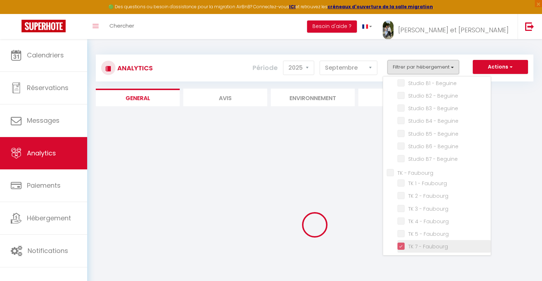
checkbox Faubourg "false"
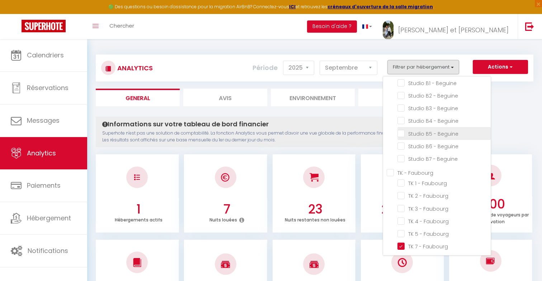
click at [488, 127] on li "Studio B5 - Beguine" at bounding box center [443, 133] width 93 height 13
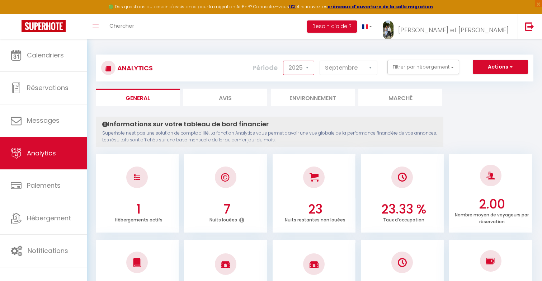
click at [308, 68] on select "2014 2015 2016 2017 2018 2019 2020 2021 2022 2023 2024 2025 2026 2027" at bounding box center [298, 68] width 31 height 14
click at [338, 67] on select "[PERSON_NAME] Mars Avril Mai Juin Juillet Août Septembre Octobre Novembre Décem…" at bounding box center [348, 68] width 58 height 14
click at [320, 61] on select "[PERSON_NAME] Mars Avril Mai Juin Juillet Août Septembre Octobre Novembre Décem…" at bounding box center [348, 68] width 58 height 14
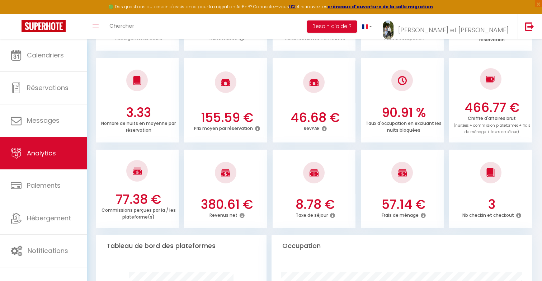
scroll to position [182, 0]
click at [216, 199] on h3 "380.61 €" at bounding box center [226, 203] width 77 height 15
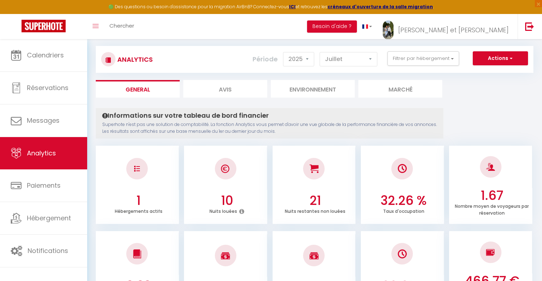
scroll to position [0, 0]
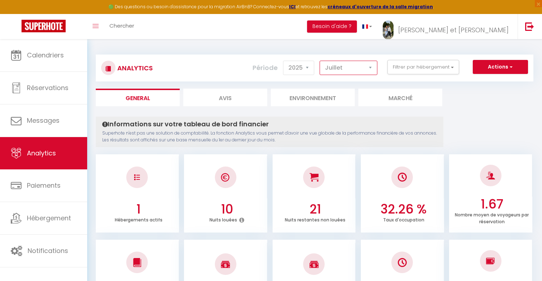
click at [341, 71] on select "[PERSON_NAME] Mars Avril Mai Juin Juillet Août Septembre Octobre Novembre Décem…" at bounding box center [348, 68] width 58 height 14
click at [320, 61] on select "[PERSON_NAME] Mars Avril Mai Juin Juillet Août Septembre Octobre Novembre Décem…" at bounding box center [348, 68] width 58 height 14
click at [364, 67] on select "[PERSON_NAME] Mars Avril Mai Juin Juillet Août Septembre Octobre Novembre Décem…" at bounding box center [348, 68] width 58 height 14
click at [320, 61] on select "[PERSON_NAME] Mars Avril Mai Juin Juillet Août Septembre Octobre Novembre Décem…" at bounding box center [348, 68] width 58 height 14
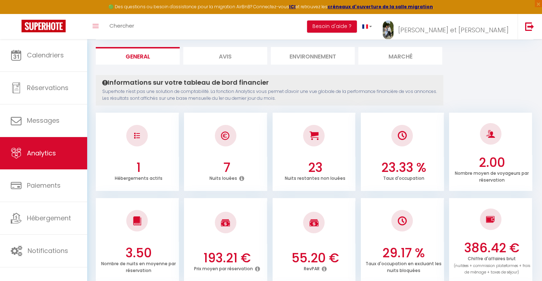
scroll to position [61, 0]
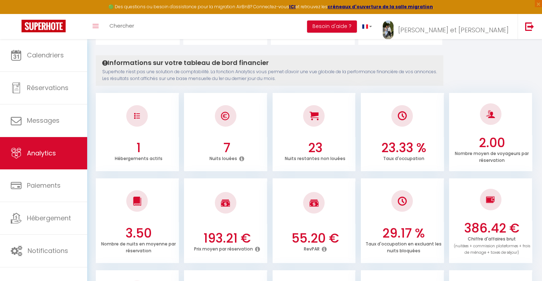
click at [227, 153] on h3 "7" at bounding box center [226, 147] width 77 height 15
click at [316, 157] on p "Nuits restantes non louées" at bounding box center [315, 158] width 61 height 8
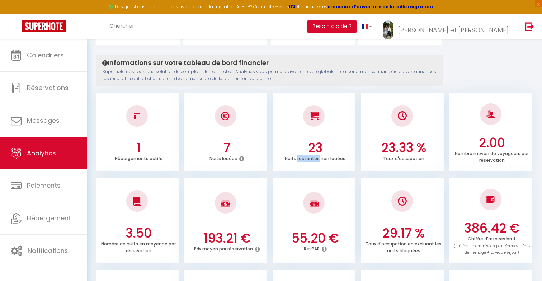
click at [316, 157] on p "Nuits restantes non louées" at bounding box center [315, 158] width 61 height 8
click at [316, 149] on h3 "23" at bounding box center [314, 147] width 77 height 15
click at [390, 152] on h3 "23.33 %" at bounding box center [403, 147] width 77 height 15
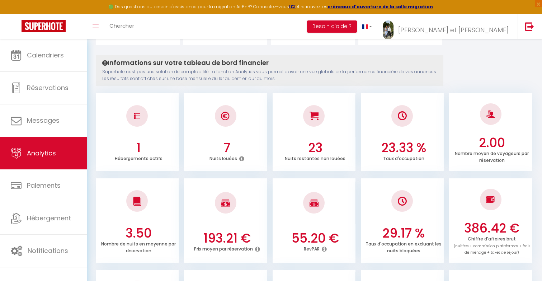
click at [390, 152] on h3 "23.33 %" at bounding box center [403, 147] width 77 height 15
click at [396, 159] on p "Taux d'occupation" at bounding box center [403, 158] width 41 height 8
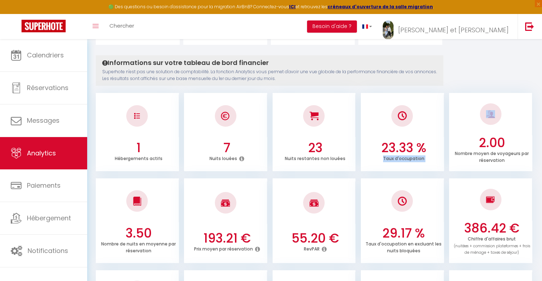
click at [471, 162] on div "Nombre moyen de voyageurs par réservation" at bounding box center [491, 157] width 77 height 14
click at [489, 139] on h3 "2.00" at bounding box center [491, 142] width 77 height 15
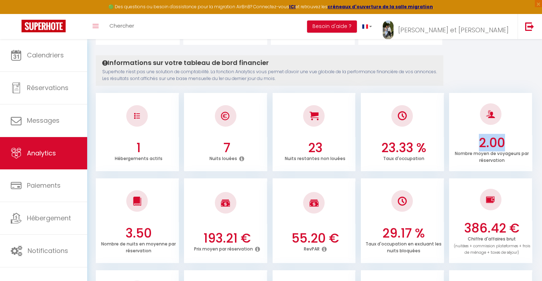
click at [489, 139] on h3 "2.00" at bounding box center [491, 142] width 77 height 15
click at [405, 147] on h3 "23.33 %" at bounding box center [403, 147] width 77 height 15
click at [393, 158] on p "Taux d'occupation" at bounding box center [403, 158] width 41 height 8
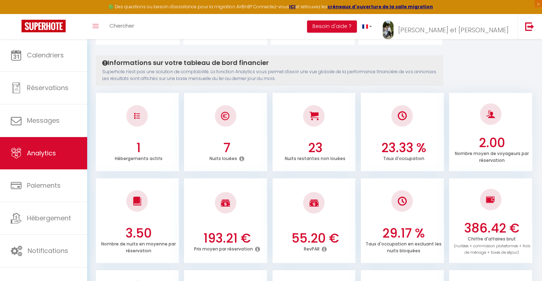
click at [393, 158] on p "Taux d'occupation" at bounding box center [403, 158] width 41 height 8
click at [389, 149] on h3 "23.33 %" at bounding box center [403, 147] width 77 height 15
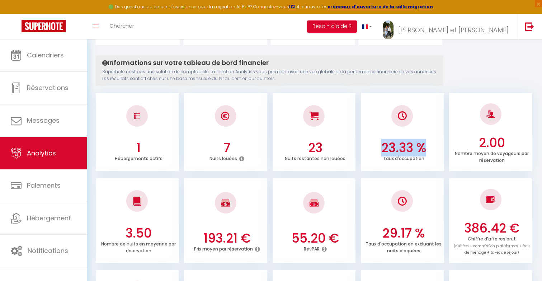
click at [313, 81] on p "Superhote n'est pas une solution de comptabilité. La fonction Analytics vous pe…" at bounding box center [269, 75] width 334 height 14
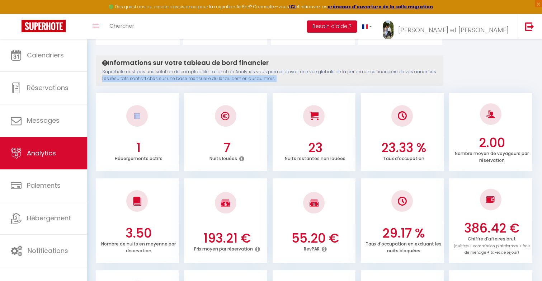
click at [241, 60] on h4 "Informations sur votre tableau de bord financier" at bounding box center [269, 63] width 334 height 8
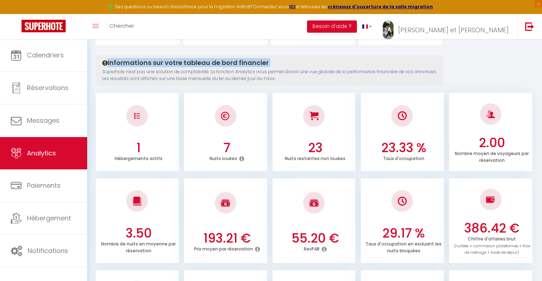
click at [241, 60] on h4 "Informations sur votre tableau de bord financier" at bounding box center [269, 63] width 334 height 8
click at [250, 74] on p "Superhote n'est pas une solution de comptabilité. La fonction Analytics vous pe…" at bounding box center [269, 75] width 334 height 14
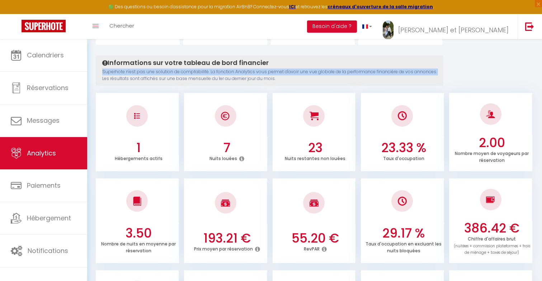
click at [223, 62] on h4 "Informations sur votre tableau de bord financier" at bounding box center [269, 63] width 334 height 8
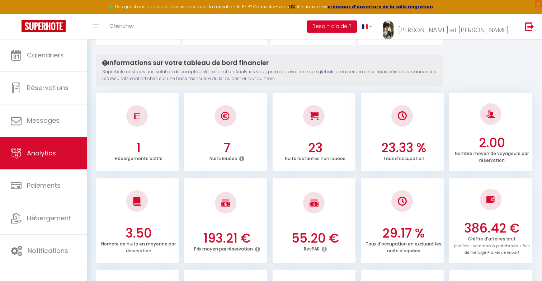
click at [229, 77] on p "Superhote n'est pas une solution de comptabilité. La fonction Analytics vous pe…" at bounding box center [269, 75] width 334 height 14
click at [223, 70] on p "Superhote n'est pas une solution de comptabilité. La fonction Analytics vous pe…" at bounding box center [269, 75] width 334 height 14
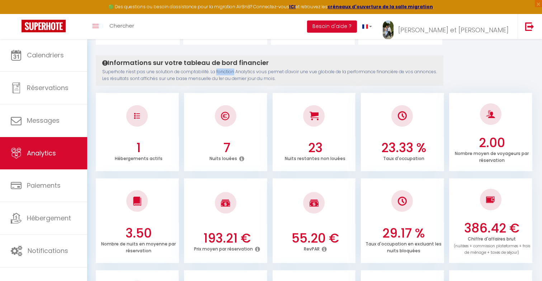
click at [223, 70] on p "Superhote n'est pas une solution de comptabilité. La fonction Analytics vous pe…" at bounding box center [269, 75] width 334 height 14
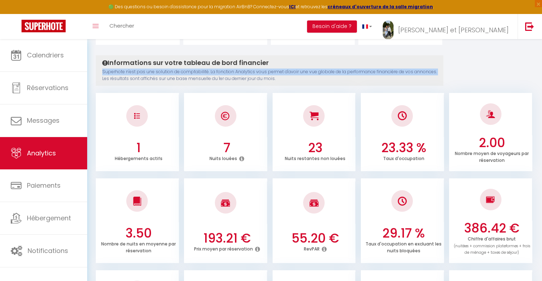
click at [224, 76] on p "Superhote n'est pas une solution de comptabilité. La fonction Analytics vous pe…" at bounding box center [269, 75] width 334 height 14
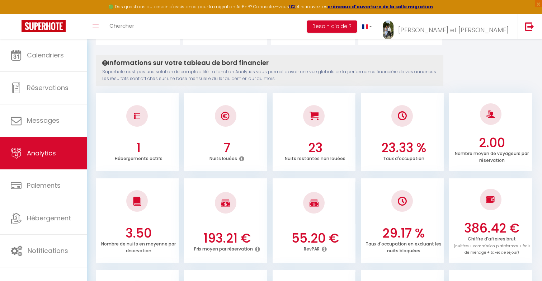
click at [224, 76] on p "Superhote n'est pas une solution de comptabilité. La fonction Analytics vous pe…" at bounding box center [269, 75] width 334 height 14
click at [221, 73] on p "Superhote n'est pas une solution de comptabilité. La fonction Analytics vous pe…" at bounding box center [269, 75] width 334 height 14
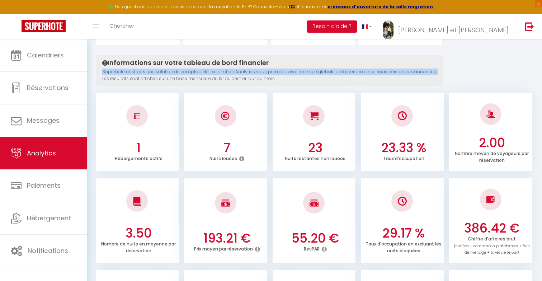
click at [221, 73] on p "Superhote n'est pas une solution de comptabilité. La fonction Analytics vous pe…" at bounding box center [269, 75] width 334 height 14
click at [218, 61] on h4 "Informations sur votre tableau de bord financier" at bounding box center [269, 63] width 334 height 8
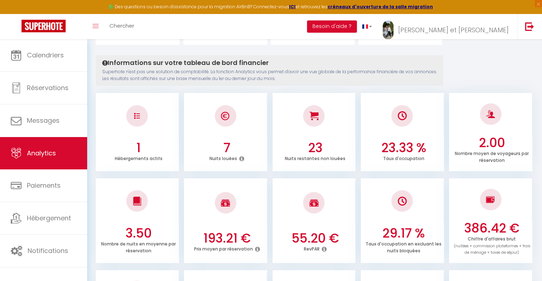
click at [218, 61] on h4 "Informations sur votre tableau de bord financier" at bounding box center [269, 63] width 334 height 8
click at [224, 70] on p "Superhote n'est pas une solution de comptabilité. La fonction Analytics vous pe…" at bounding box center [269, 75] width 334 height 14
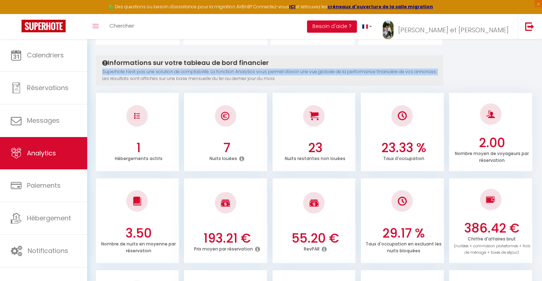
click at [220, 66] on h4 "Informations sur votre tableau de bord financier" at bounding box center [269, 63] width 334 height 8
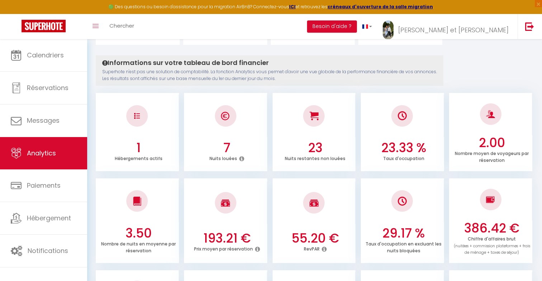
click at [220, 66] on h4 "Informations sur votre tableau de bord financier" at bounding box center [269, 63] width 334 height 8
click at [220, 70] on p "Superhote n'est pas une solution de comptabilité. La fonction Analytics vous pe…" at bounding box center [269, 75] width 334 height 14
click at [214, 158] on p "Nuits louées" at bounding box center [223, 158] width 28 height 8
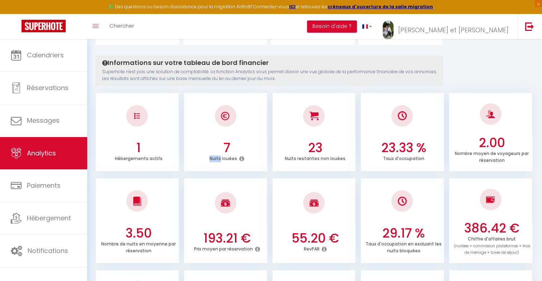
click at [214, 158] on p "Nuits louées" at bounding box center [223, 158] width 28 height 8
click at [303, 157] on p "Nuits restantes non louées" at bounding box center [315, 158] width 61 height 8
click at [398, 156] on p "Taux d'occupation" at bounding box center [403, 158] width 41 height 8
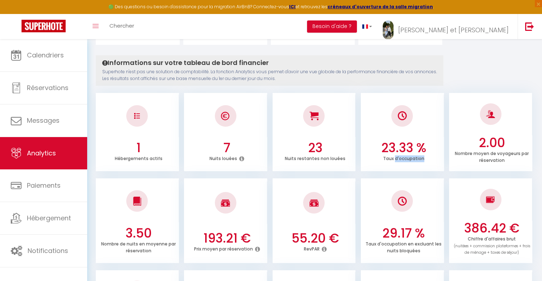
click at [398, 156] on p "Taux d'occupation" at bounding box center [403, 158] width 41 height 8
click at [472, 156] on p "Nombre moyen de voyageurs par réservation" at bounding box center [492, 156] width 74 height 14
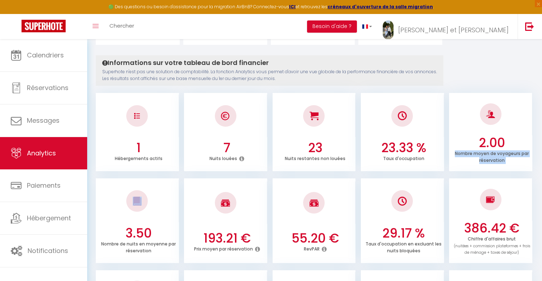
click at [393, 145] on h3 "23.33 %" at bounding box center [403, 147] width 77 height 15
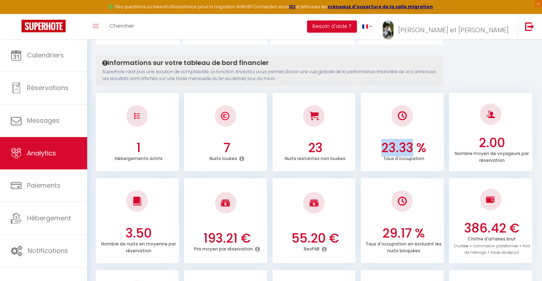
click at [393, 145] on h3 "23.33 %" at bounding box center [403, 147] width 77 height 15
click at [318, 150] on h3 "23" at bounding box center [314, 147] width 77 height 15
click at [232, 147] on h3 "7" at bounding box center [226, 147] width 77 height 15
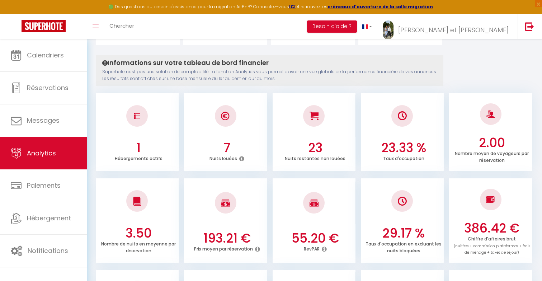
click at [232, 147] on h3 "7" at bounding box center [226, 147] width 77 height 15
click at [143, 150] on h3 "1" at bounding box center [138, 147] width 77 height 15
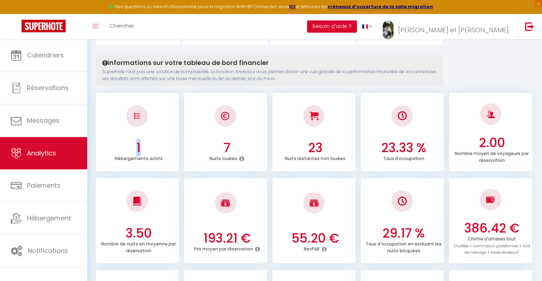
click at [137, 153] on h3 "1" at bounding box center [138, 147] width 77 height 15
click at [229, 154] on p "Nuits louées" at bounding box center [223, 158] width 28 height 8
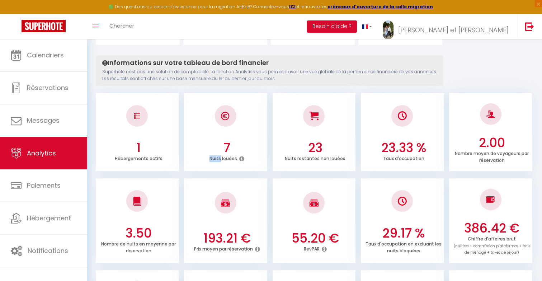
click at [319, 156] on p "Nuits restantes non louées" at bounding box center [315, 158] width 61 height 8
click at [314, 148] on h3 "23" at bounding box center [314, 147] width 77 height 15
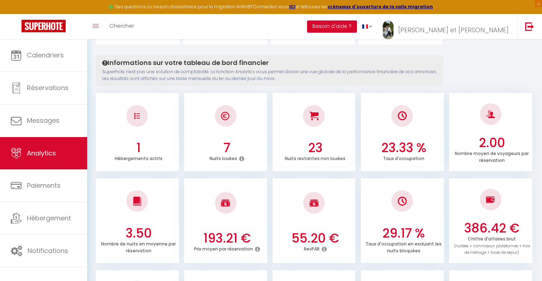
click at [385, 153] on h3 "23.33 %" at bounding box center [403, 147] width 77 height 15
click at [479, 152] on p "Nombre moyen de voyageurs par réservation" at bounding box center [492, 156] width 74 height 14
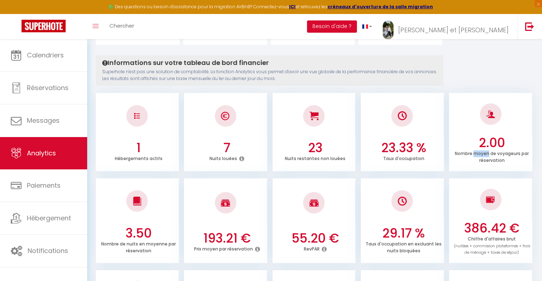
click at [479, 152] on p "Nombre moyen de voyageurs par réservation" at bounding box center [492, 156] width 74 height 14
click at [479, 150] on p "Nombre moyen de voyageurs par réservation" at bounding box center [492, 156] width 74 height 14
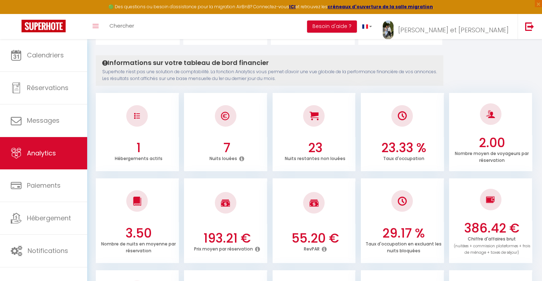
click at [479, 150] on p "Nombre moyen de voyageurs par réservation" at bounding box center [492, 156] width 74 height 14
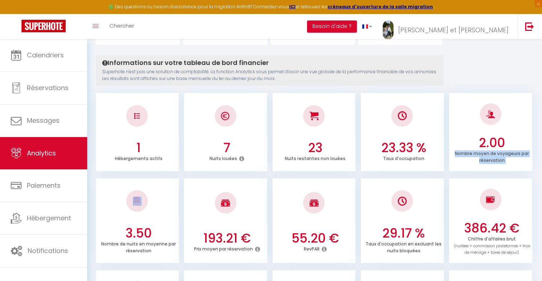
click at [410, 147] on h3 "23.33 %" at bounding box center [403, 147] width 77 height 15
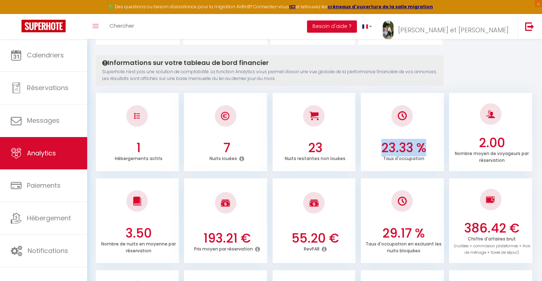
click at [386, 158] on p "Taux d'occupation" at bounding box center [403, 158] width 41 height 8
click at [309, 155] on p "Nuits restantes non louées" at bounding box center [315, 158] width 61 height 8
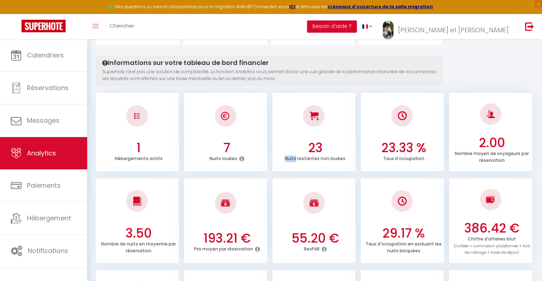
click at [321, 150] on h3 "23" at bounding box center [314, 147] width 77 height 15
click at [239, 160] on icon at bounding box center [241, 159] width 5 height 6
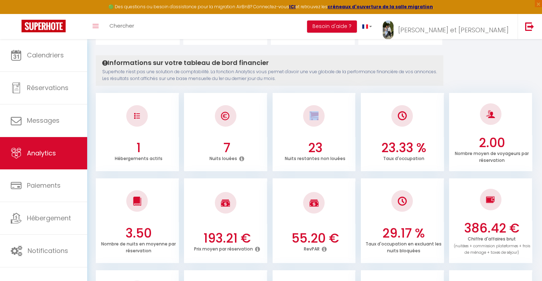
click at [229, 159] on p "Nuits louées" at bounding box center [223, 158] width 28 height 8
click at [224, 150] on h3 "7" at bounding box center [226, 147] width 77 height 15
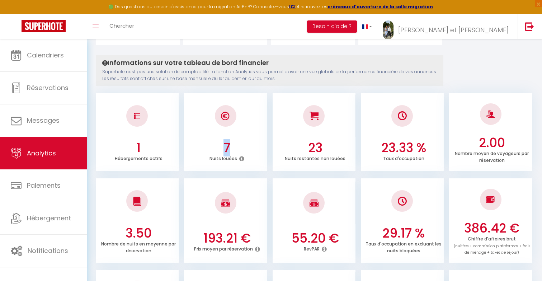
click at [224, 150] on h3 "7" at bounding box center [226, 147] width 77 height 15
click at [127, 150] on h3 "1" at bounding box center [138, 147] width 77 height 15
click at [134, 161] on div "Hébergements actifs" at bounding box center [138, 158] width 77 height 7
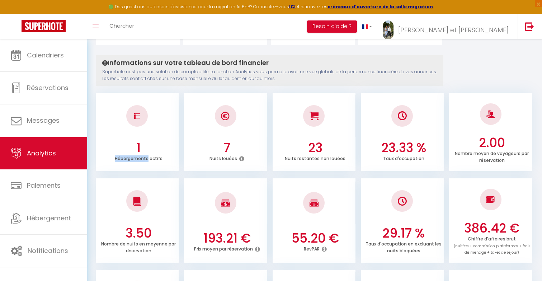
click at [134, 161] on div "Hébergements actifs" at bounding box center [138, 158] width 77 height 7
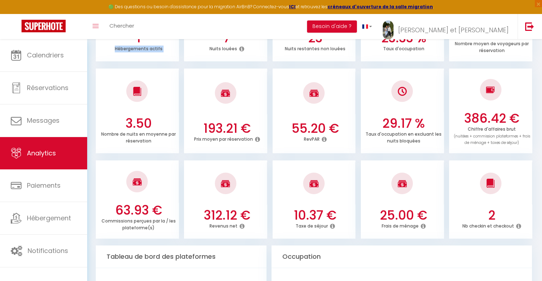
scroll to position [0, 0]
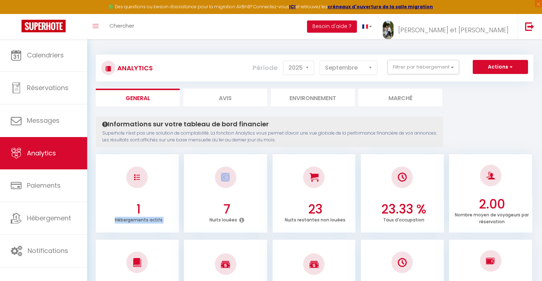
click at [318, 70] on div "Période 2014 2015 2016 2017 2018 2019 2020 2021 2022 2023 2024 2025 2026 [DATE]…" at bounding box center [317, 68] width 130 height 16
click at [329, 70] on select "[PERSON_NAME] Mars Avril Mai Juin Juillet Août Septembre Octobre Novembre Décem…" at bounding box center [348, 68] width 58 height 14
select select "8"
click at [320, 61] on select "[PERSON_NAME] Mars Avril Mai Juin Juillet Août Septembre Octobre Novembre Décem…" at bounding box center [348, 68] width 58 height 14
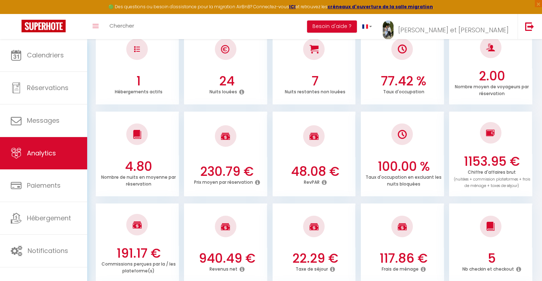
scroll to position [118, 0]
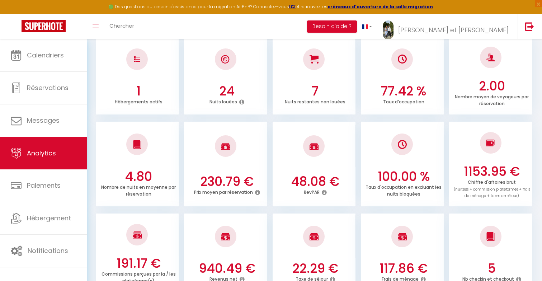
click at [224, 269] on h3 "940.49 €" at bounding box center [226, 268] width 77 height 15
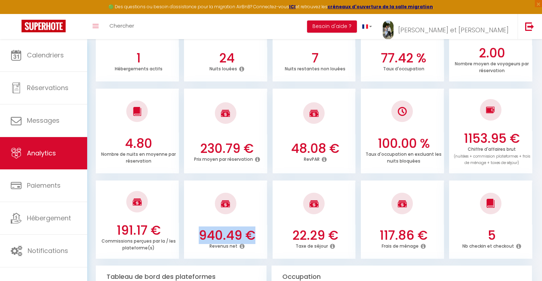
scroll to position [162, 0]
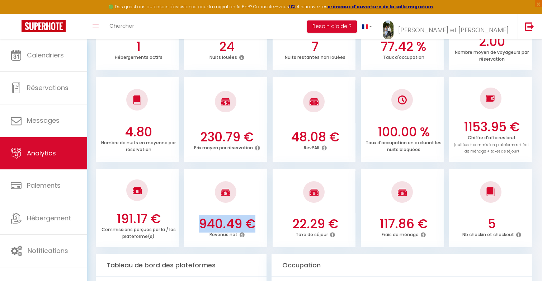
click at [229, 243] on div "940.49 € Revenus net" at bounding box center [225, 230] width 83 height 29
click at [225, 231] on p "Revenus net" at bounding box center [223, 234] width 28 height 8
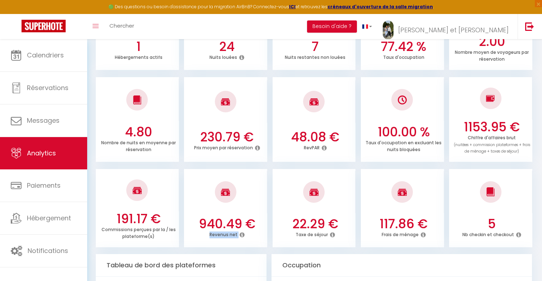
click at [225, 222] on h3 "940.49 €" at bounding box center [226, 223] width 77 height 15
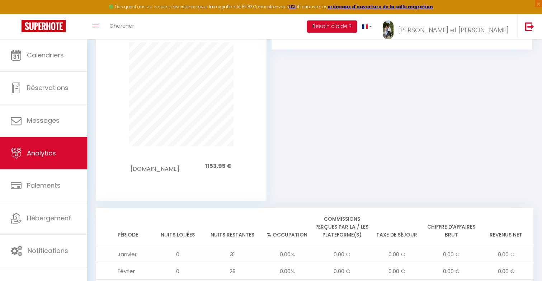
scroll to position [594, 0]
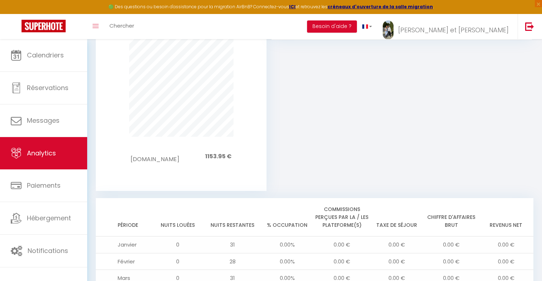
click at [225, 213] on th "Nuits restantes" at bounding box center [232, 217] width 55 height 38
click at [165, 213] on th "Nuits louées" at bounding box center [178, 217] width 55 height 38
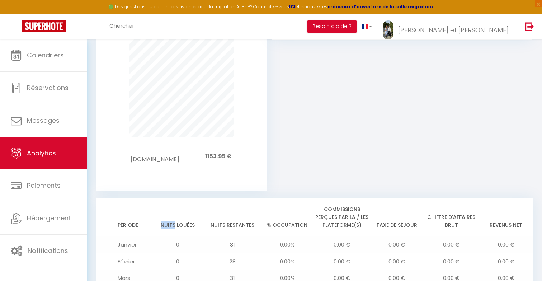
click at [165, 213] on th "Nuits louées" at bounding box center [178, 217] width 55 height 38
click at [130, 209] on th "Période" at bounding box center [123, 217] width 55 height 38
click at [230, 209] on th "Nuits restantes" at bounding box center [232, 217] width 55 height 38
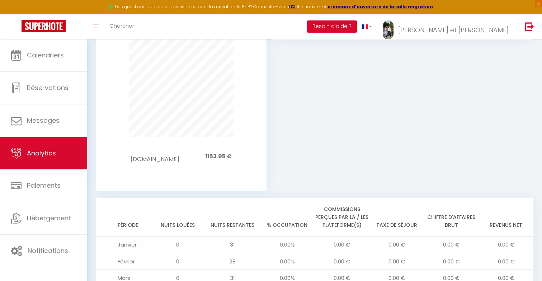
click at [230, 209] on th "Nuits restantes" at bounding box center [232, 217] width 55 height 38
click at [279, 208] on th "% Occupation" at bounding box center [287, 217] width 55 height 38
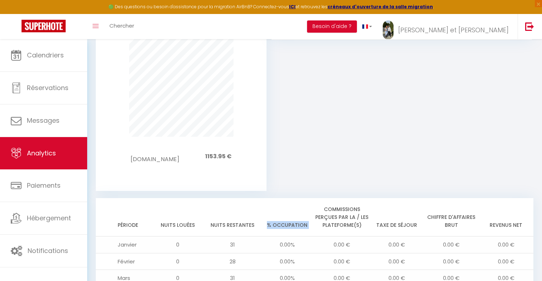
click at [329, 198] on th "Commissions perçues par la / les plateforme(s)" at bounding box center [341, 217] width 55 height 38
click at [444, 205] on th "Chiffre d'affaires brut" at bounding box center [451, 217] width 55 height 38
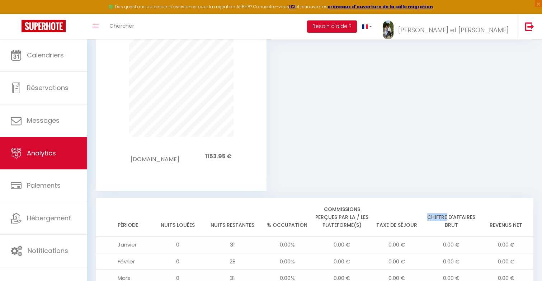
click at [444, 205] on th "Chiffre d'affaires brut" at bounding box center [451, 217] width 55 height 38
click at [504, 214] on th "Revenus net" at bounding box center [506, 217] width 55 height 38
click at [391, 210] on th "Taxe de séjour" at bounding box center [396, 217] width 55 height 38
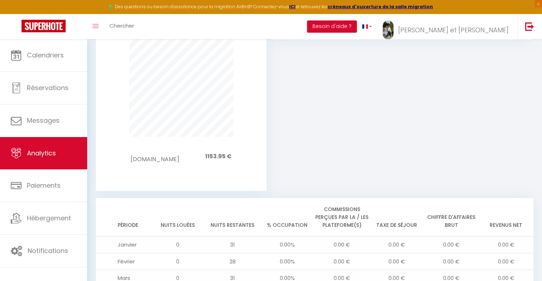
click at [391, 210] on th "Taxe de séjour" at bounding box center [396, 217] width 55 height 38
click at [328, 201] on th "Commissions perçues par la / les plateforme(s)" at bounding box center [341, 217] width 55 height 38
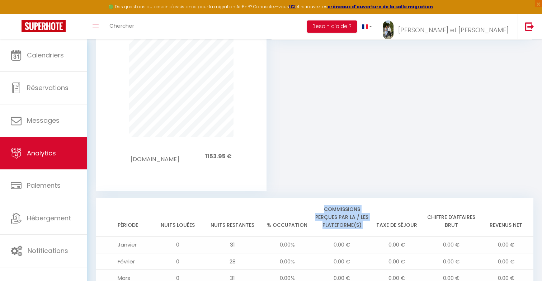
click at [278, 222] on th "% Occupation" at bounding box center [287, 217] width 55 height 38
click at [282, 216] on th "% Occupation" at bounding box center [287, 217] width 55 height 38
click at [227, 210] on th "Nuits restantes" at bounding box center [232, 217] width 55 height 38
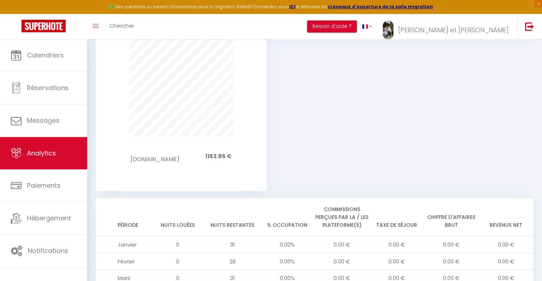
click at [227, 210] on th "Nuits restantes" at bounding box center [232, 217] width 55 height 38
click at [185, 212] on th "Nuits louées" at bounding box center [178, 217] width 55 height 38
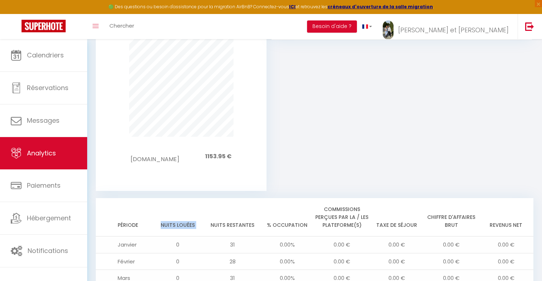
click at [140, 208] on th "Période" at bounding box center [123, 217] width 55 height 38
click at [171, 214] on th "Nuits louées" at bounding box center [178, 217] width 55 height 38
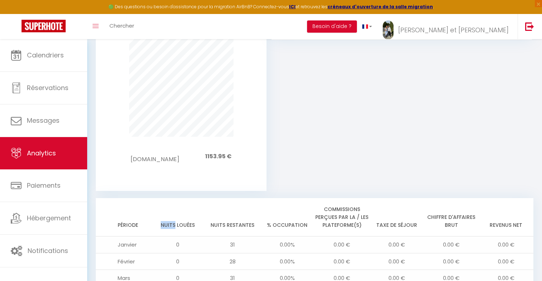
click at [171, 214] on th "Nuits louées" at bounding box center [178, 217] width 55 height 38
click at [226, 211] on th "Nuits restantes" at bounding box center [232, 217] width 55 height 38
click at [285, 215] on th "% Occupation" at bounding box center [287, 217] width 55 height 38
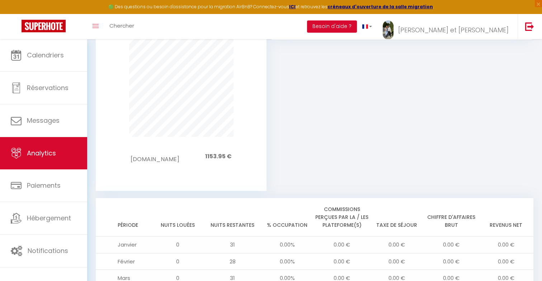
click at [285, 215] on th "% Occupation" at bounding box center [287, 217] width 55 height 38
click at [327, 202] on th "Commissions perçues par la / les plateforme(s)" at bounding box center [341, 217] width 55 height 38
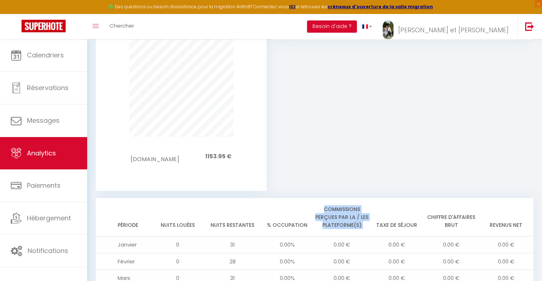
click at [384, 214] on th "Taxe de séjour" at bounding box center [396, 217] width 55 height 38
click at [438, 201] on th "Chiffre d'affaires brut" at bounding box center [451, 217] width 55 height 38
click at [432, 128] on div "Occupation Chiffre d'affaires brut" at bounding box center [401, 7] width 260 height 368
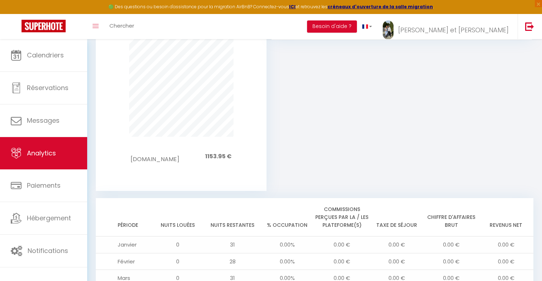
click at [308, 110] on div "Occupation Chiffre d'affaires brut" at bounding box center [401, 7] width 260 height 368
click at [144, 148] on td "[DOMAIN_NAME]" at bounding box center [154, 156] width 48 height 18
click at [214, 152] on span "1153.95 €" at bounding box center [218, 156] width 27 height 8
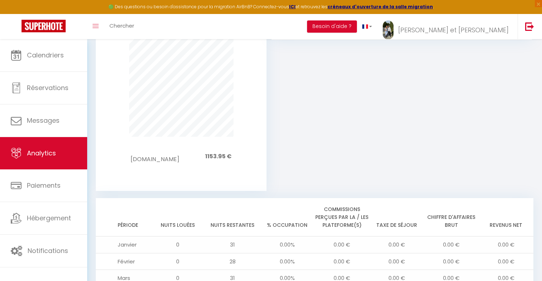
click at [214, 152] on span "1153.95 €" at bounding box center [218, 156] width 27 height 8
click at [160, 149] on td "[DOMAIN_NAME]" at bounding box center [154, 156] width 48 height 18
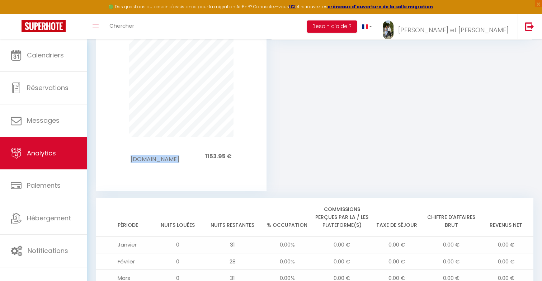
click at [167, 167] on div "[DOMAIN_NAME] 1153.95 €" at bounding box center [181, 104] width 180 height 173
click at [361, 128] on div "Occupation Chiffre d'affaires brut" at bounding box center [401, 7] width 260 height 368
click at [44, 158] on link "Analytics" at bounding box center [43, 153] width 87 height 32
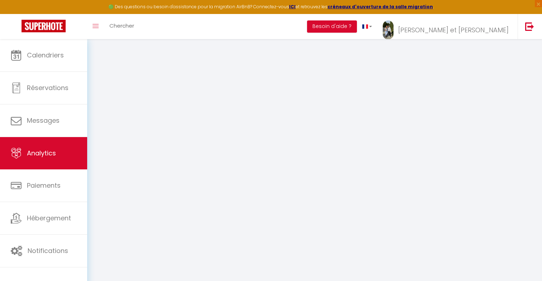
select select "2025"
select select "9"
